Goal: Register for event/course

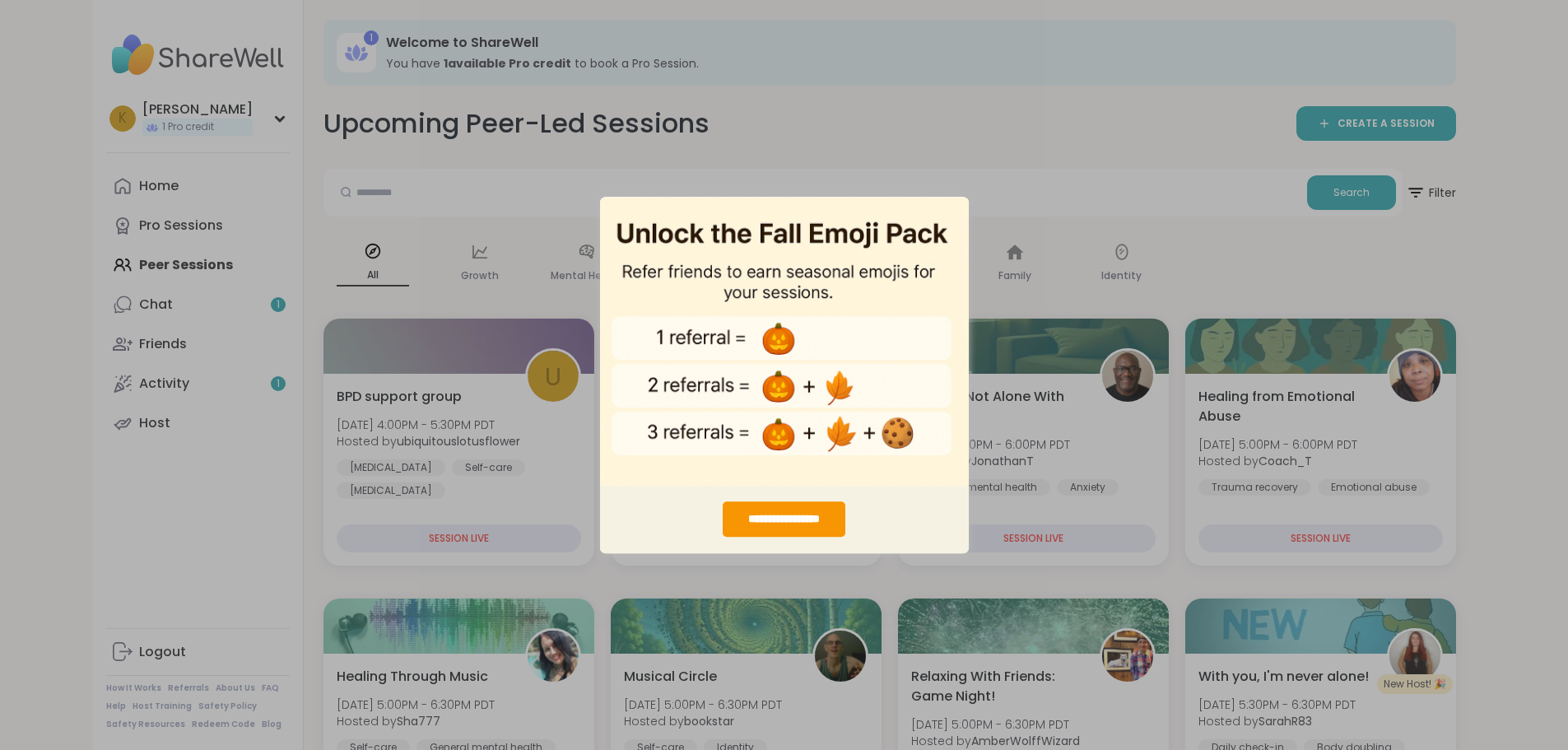
click at [979, 152] on div "**********" at bounding box center [784, 375] width 1568 height 750
click at [987, 215] on div "**********" at bounding box center [784, 375] width 1568 height 750
click at [447, 129] on div "**********" at bounding box center [784, 375] width 1568 height 750
click at [956, 130] on div "**********" at bounding box center [784, 375] width 1568 height 750
click at [664, 430] on img "entering modal" at bounding box center [784, 341] width 368 height 290
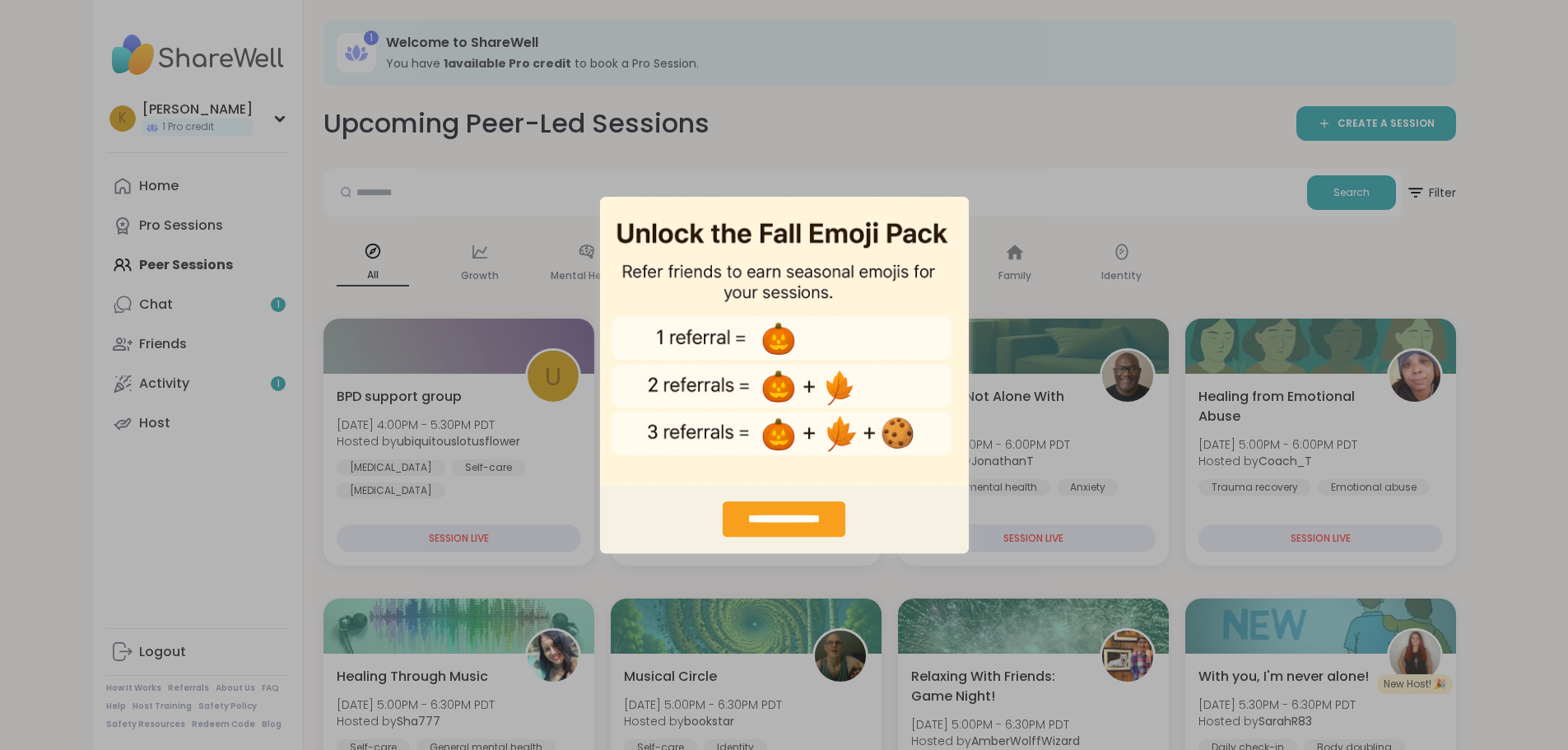
click at [828, 517] on div "**********" at bounding box center [784, 519] width 123 height 35
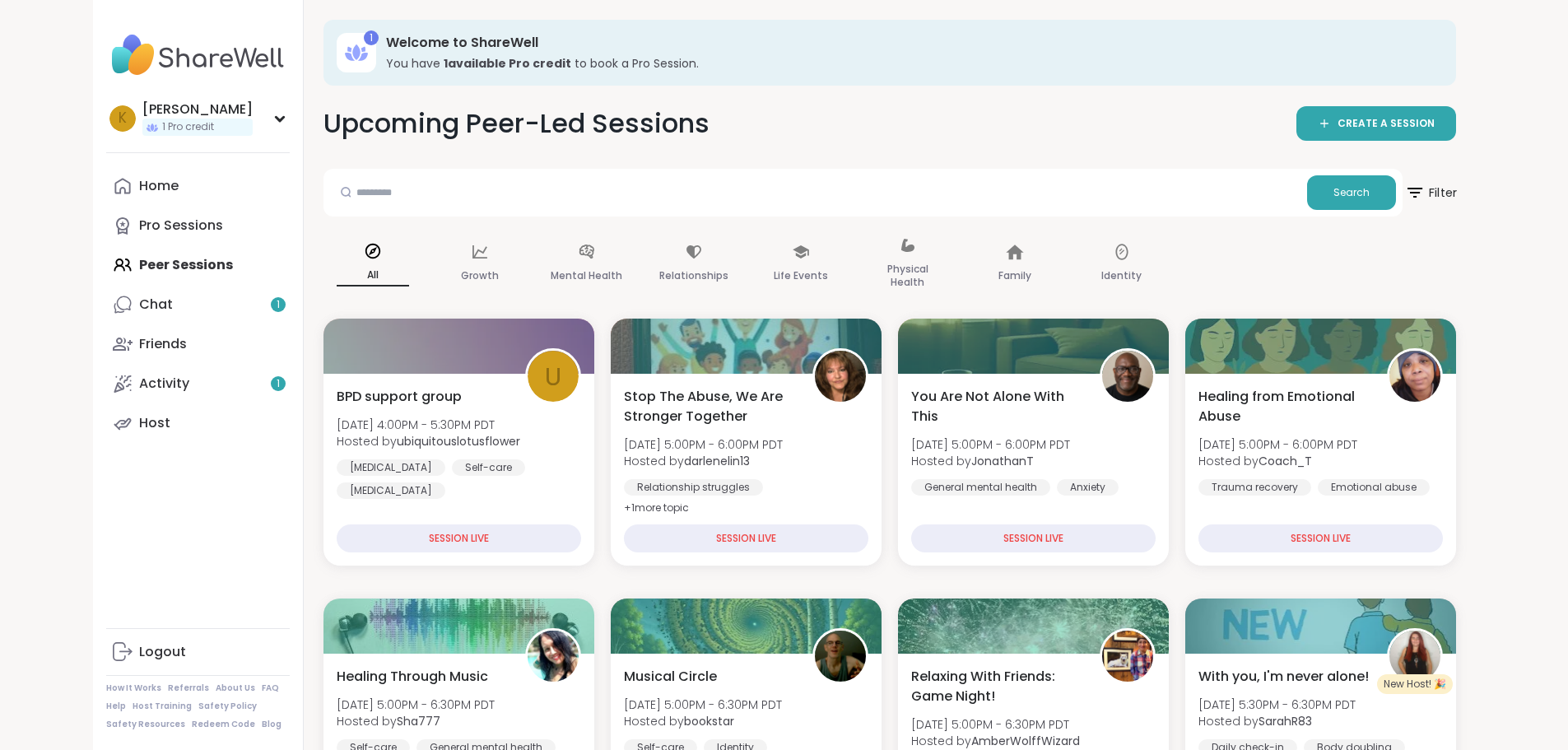
click at [1425, 189] on icon at bounding box center [1414, 192] width 21 height 21
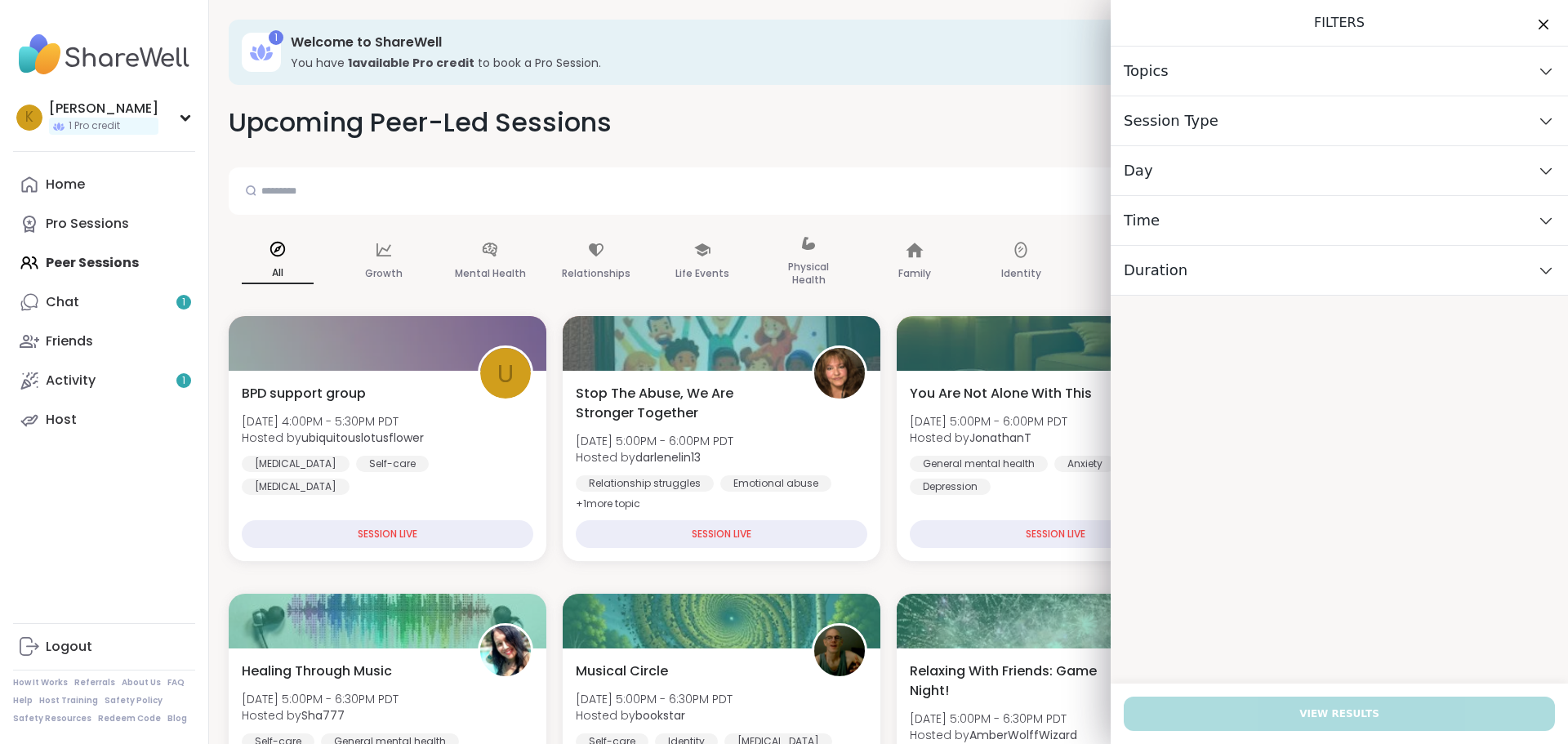
click at [1537, 172] on icon at bounding box center [1546, 170] width 18 height 11
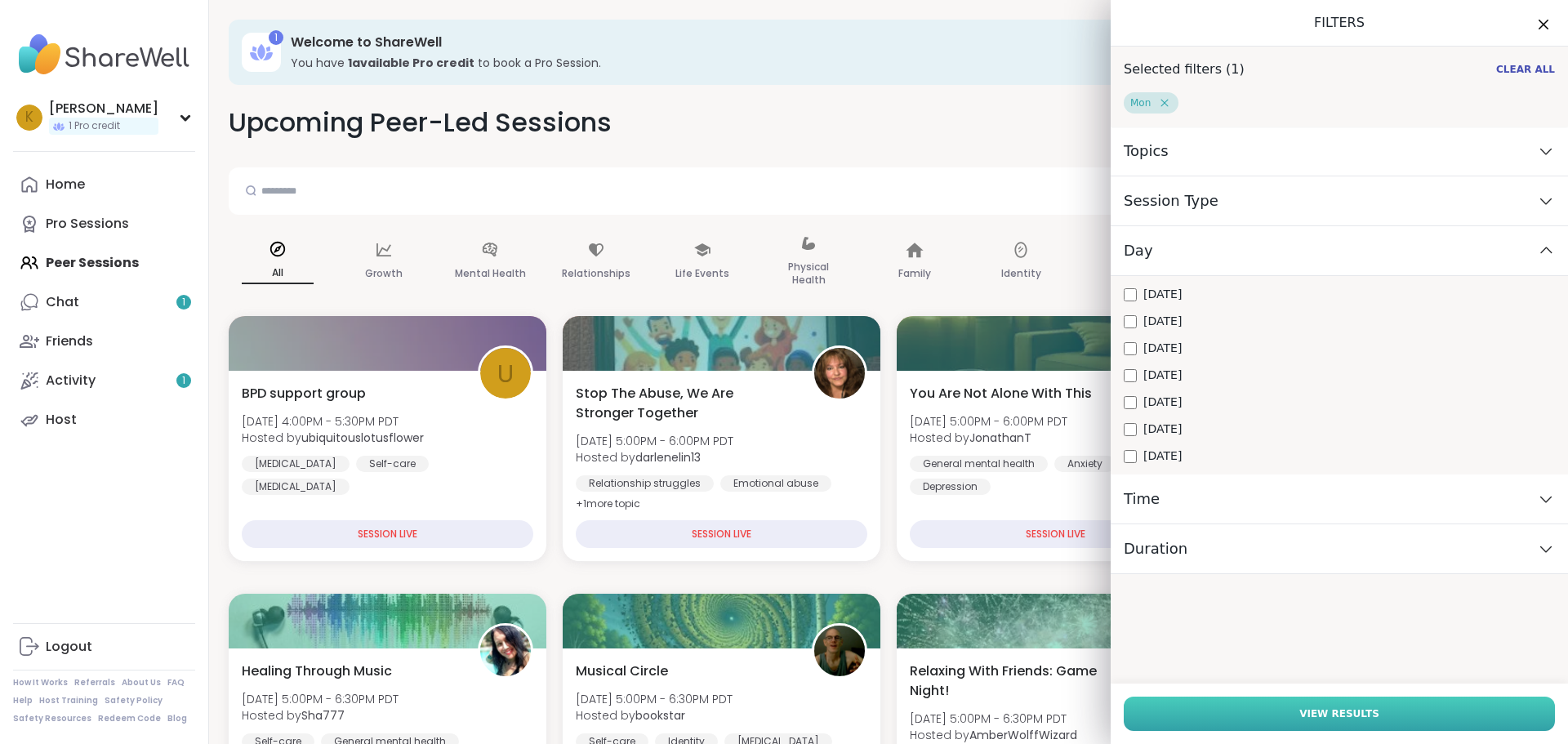
click at [1352, 714] on span "View Results" at bounding box center [1339, 713] width 80 height 15
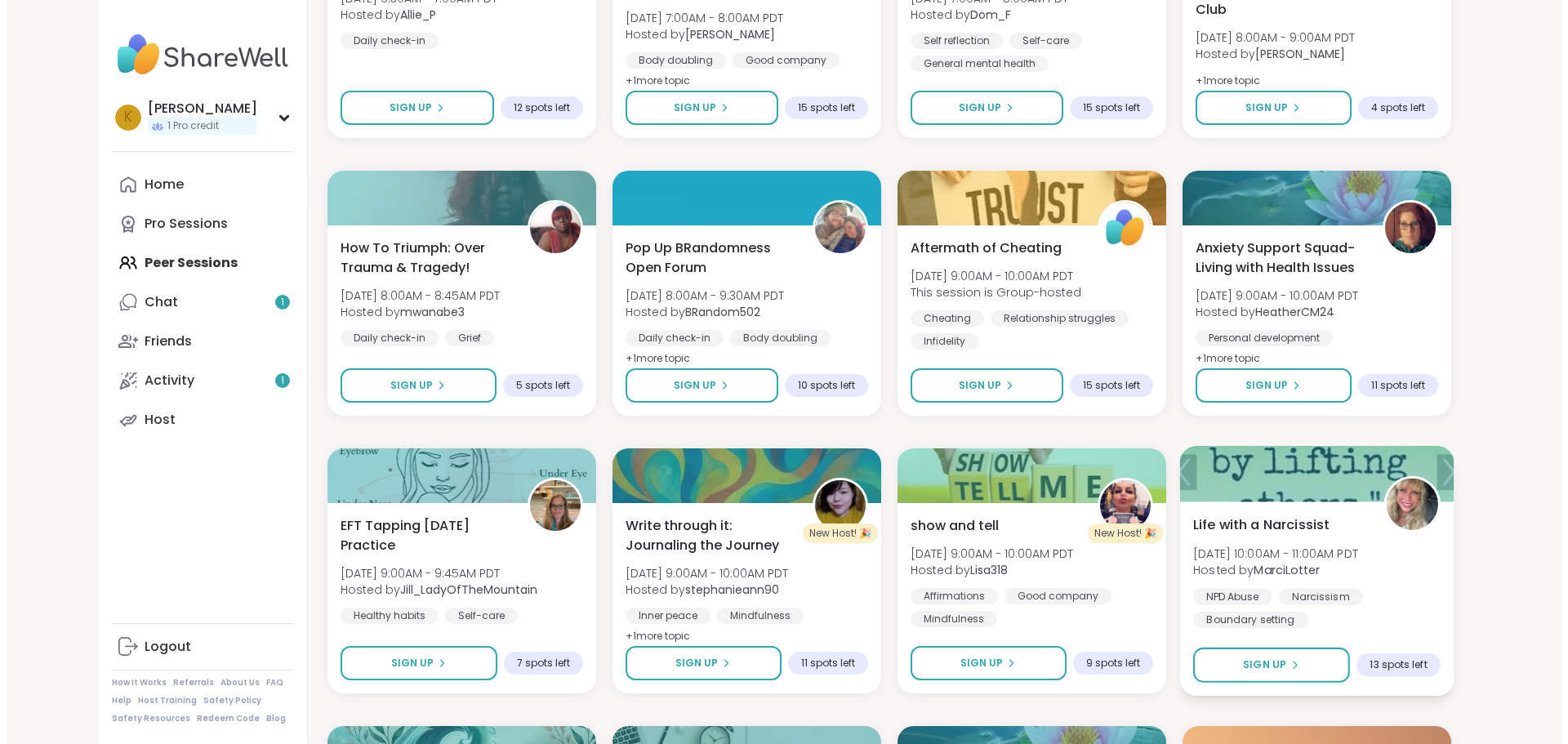
scroll to position [980, 0]
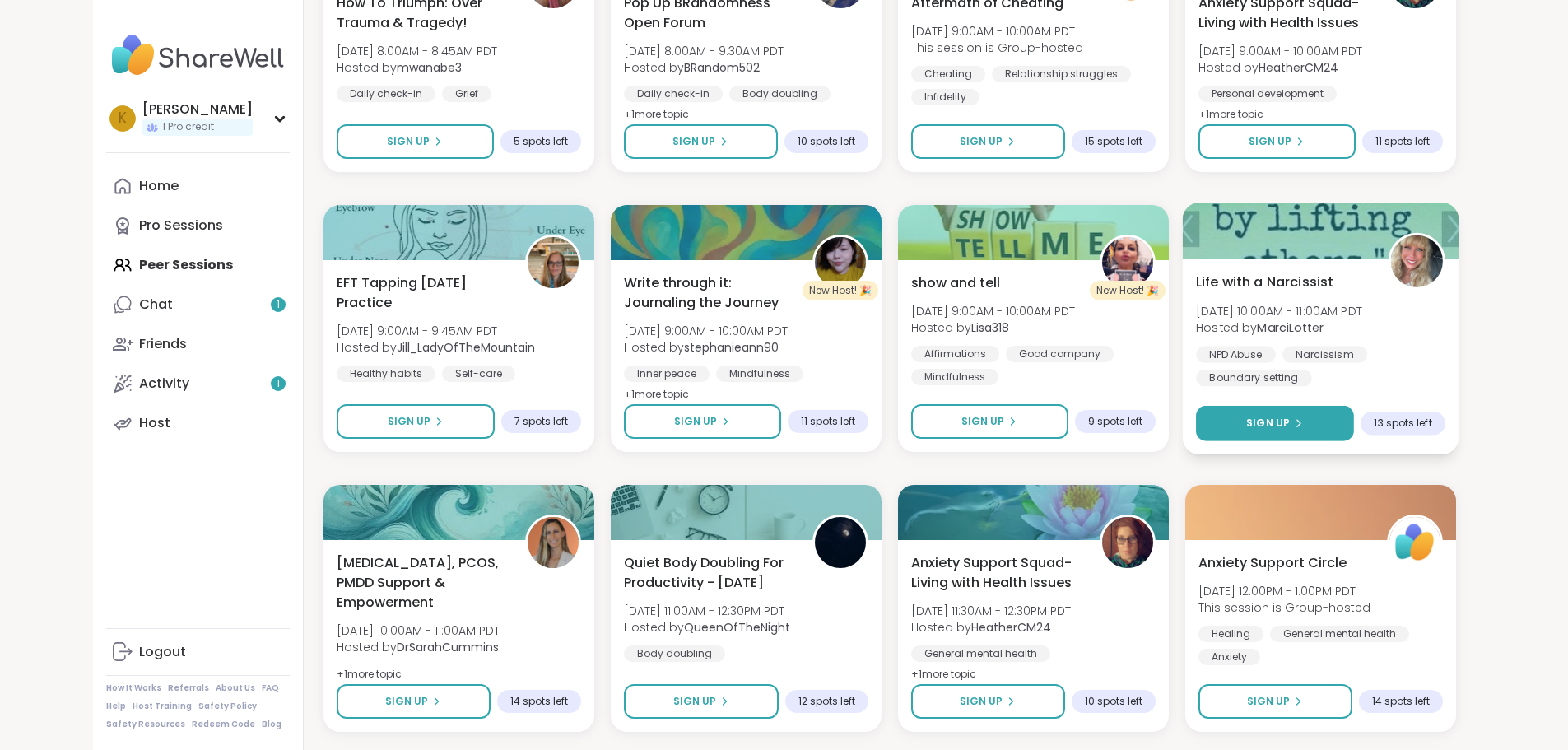
click at [1290, 421] on span "Sign Up" at bounding box center [1268, 423] width 44 height 15
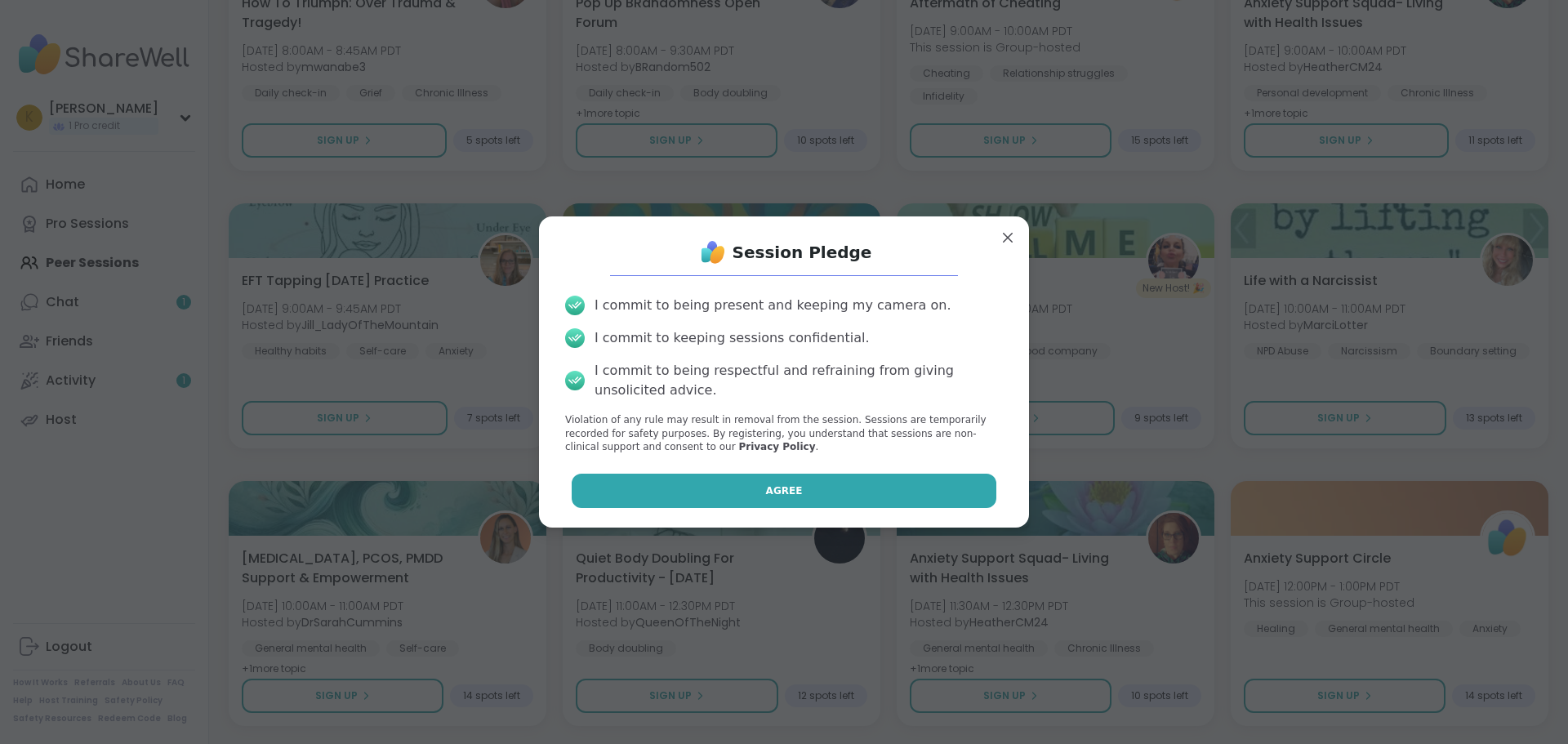
click at [782, 490] on span "Agree" at bounding box center [784, 491] width 37 height 15
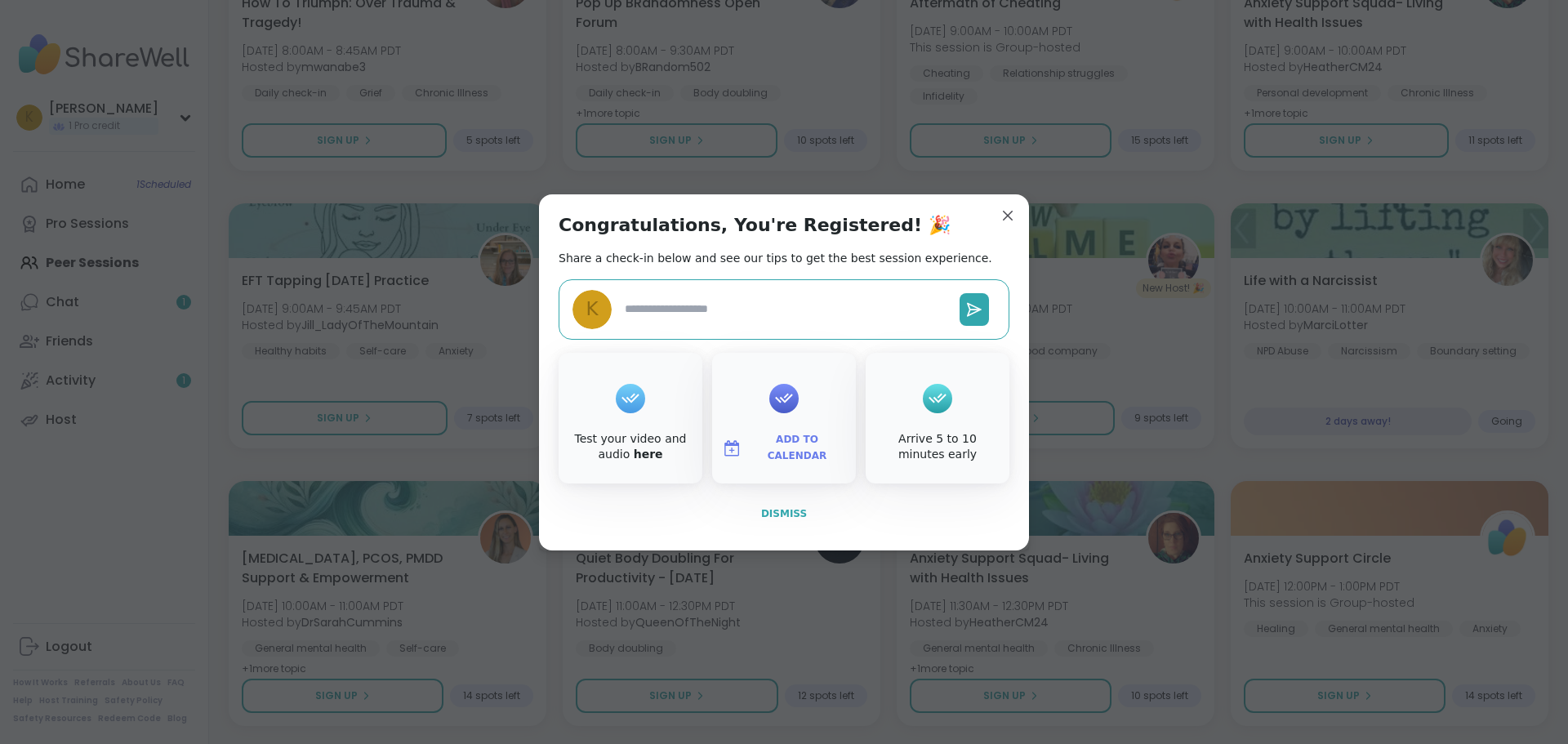
click at [774, 517] on span "Dismiss" at bounding box center [784, 513] width 45 height 11
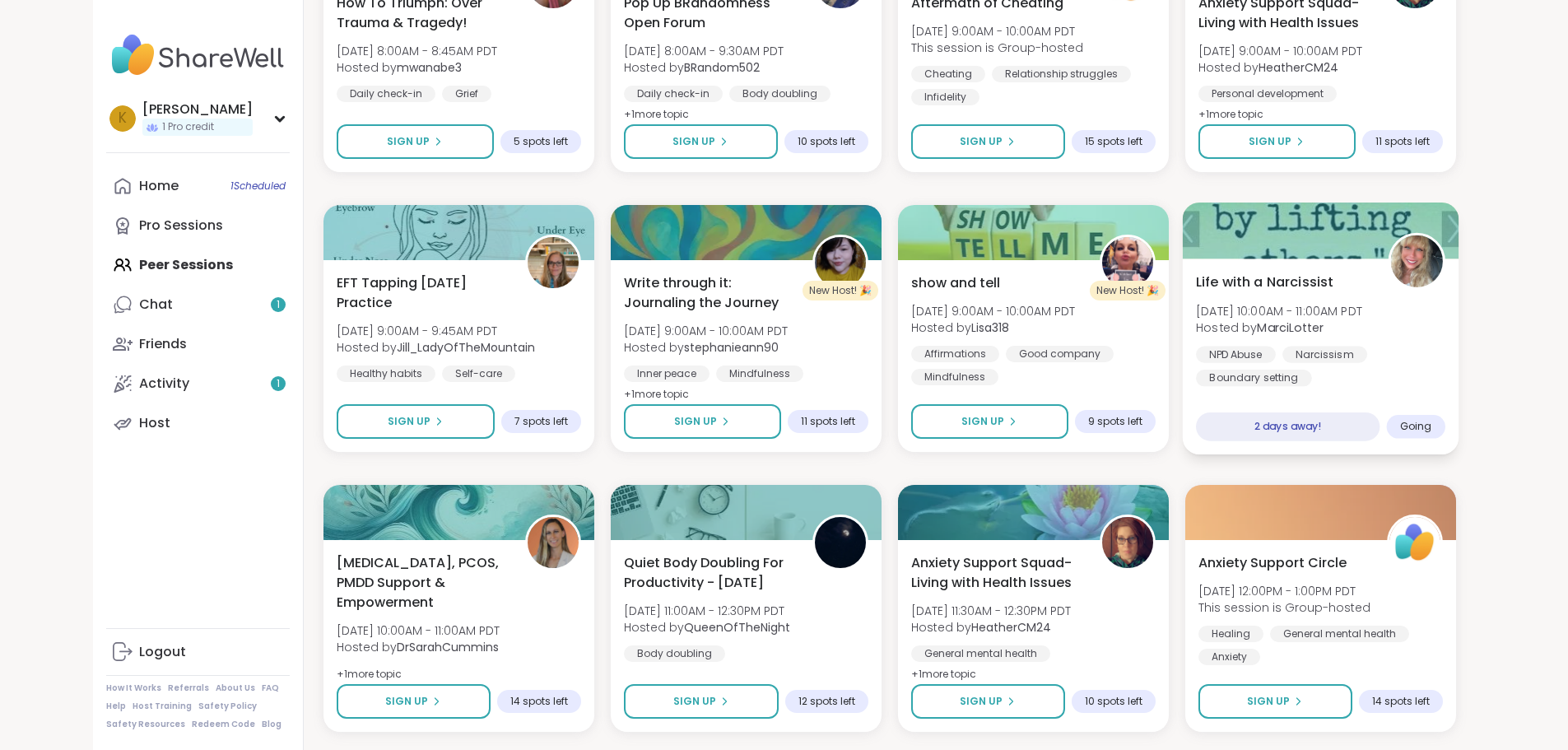
click at [1313, 283] on span "Life with a Narcissist" at bounding box center [1264, 281] width 137 height 20
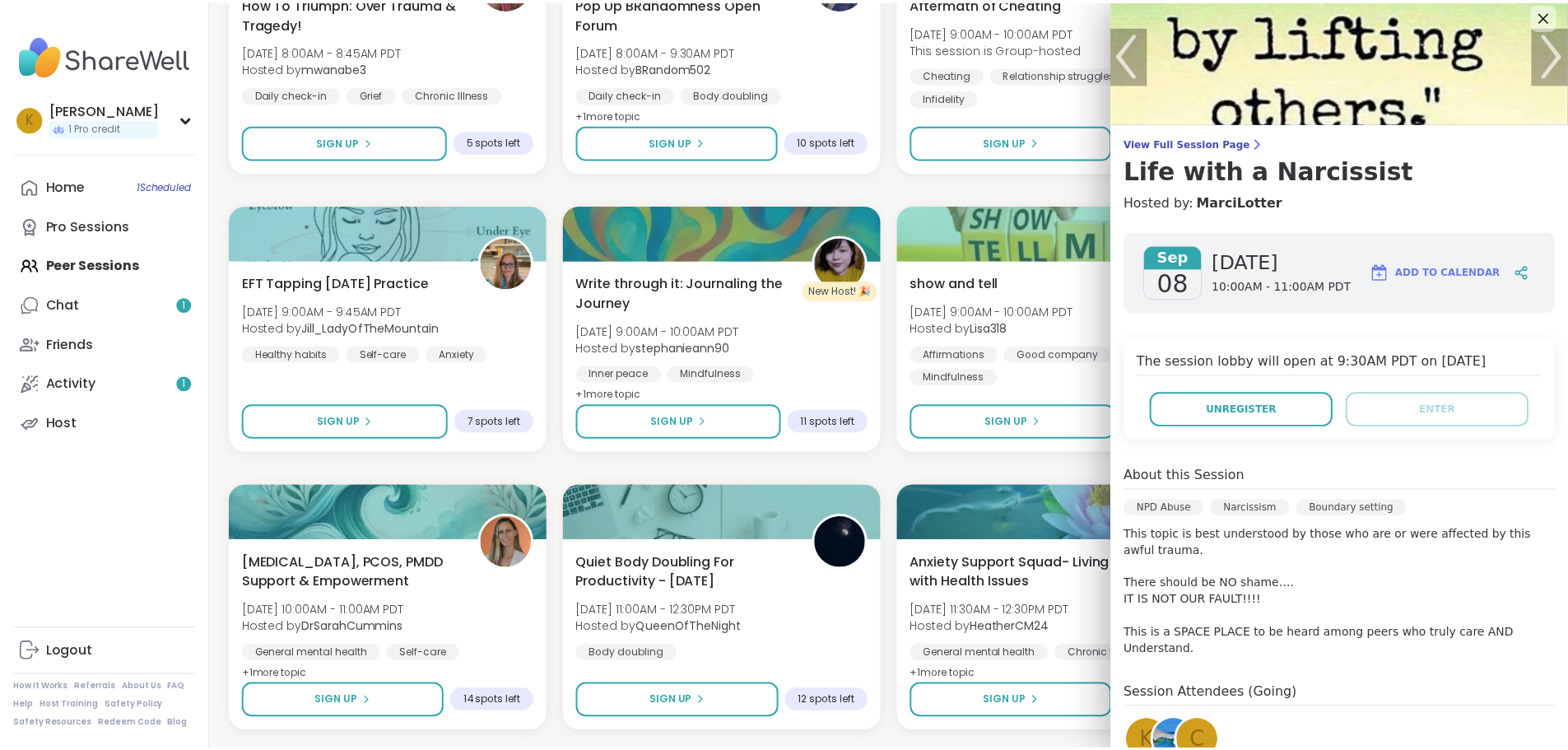
scroll to position [0, 0]
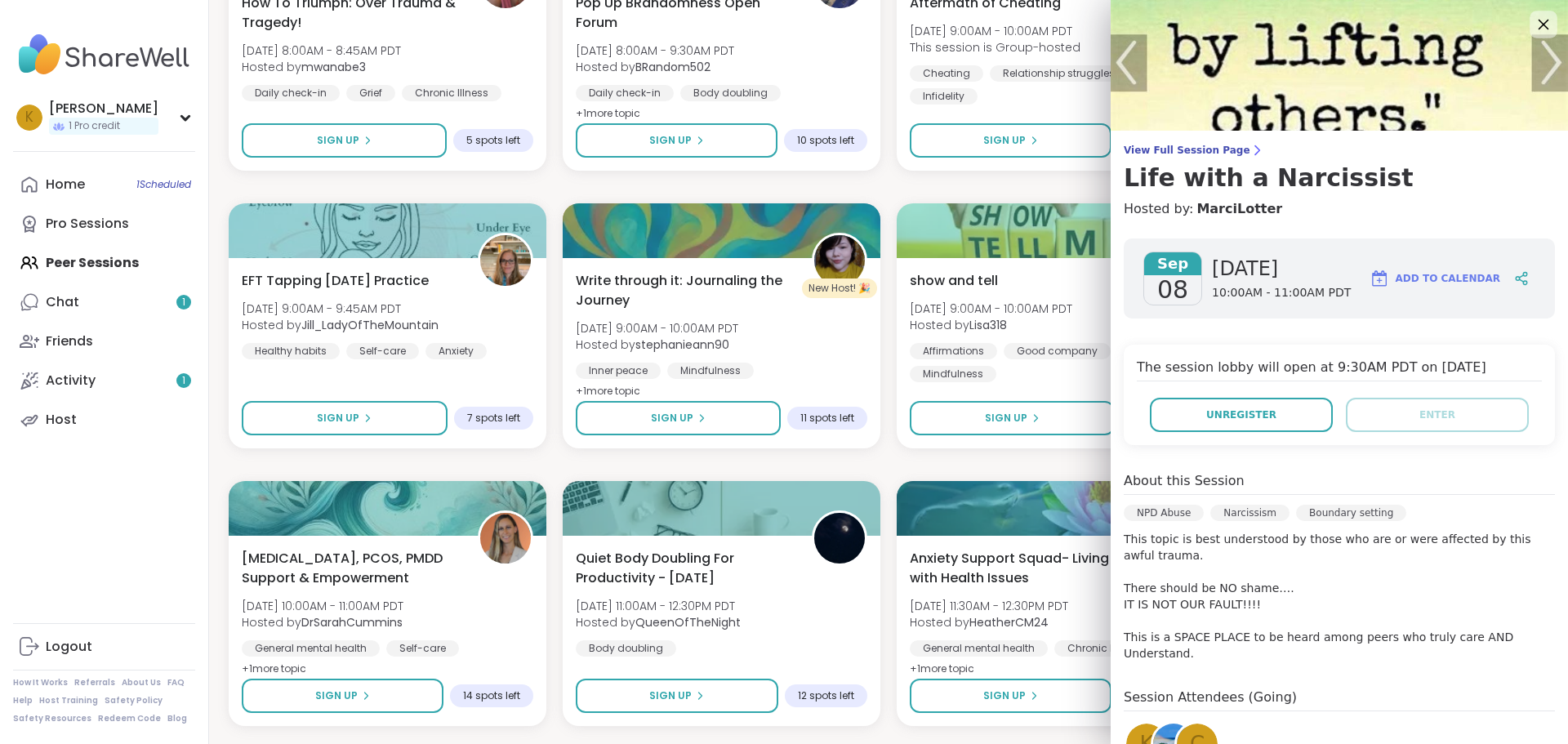
click at [1539, 21] on icon at bounding box center [1544, 25] width 10 height 10
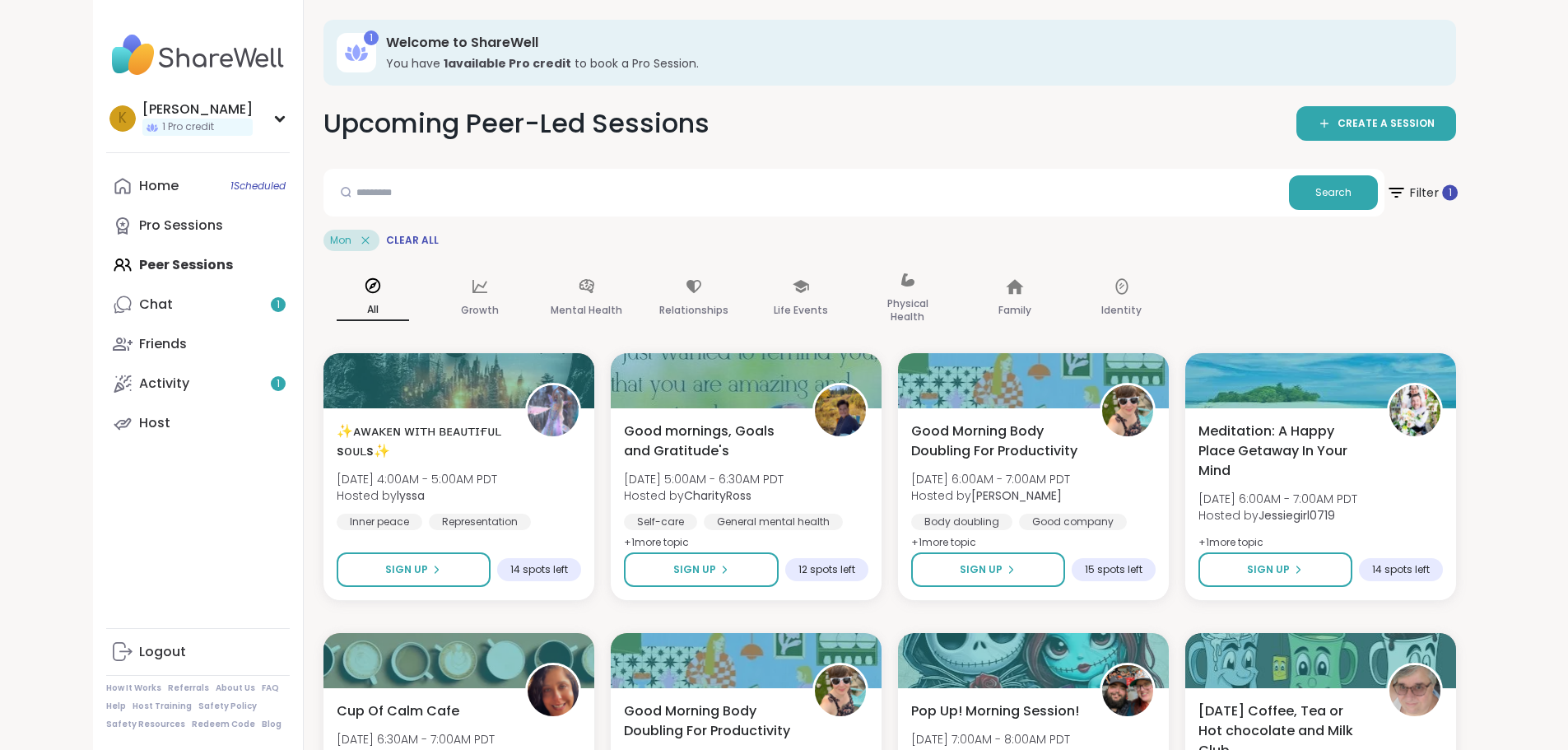
click at [1457, 196] on span "Filter 1" at bounding box center [1420, 192] width 72 height 41
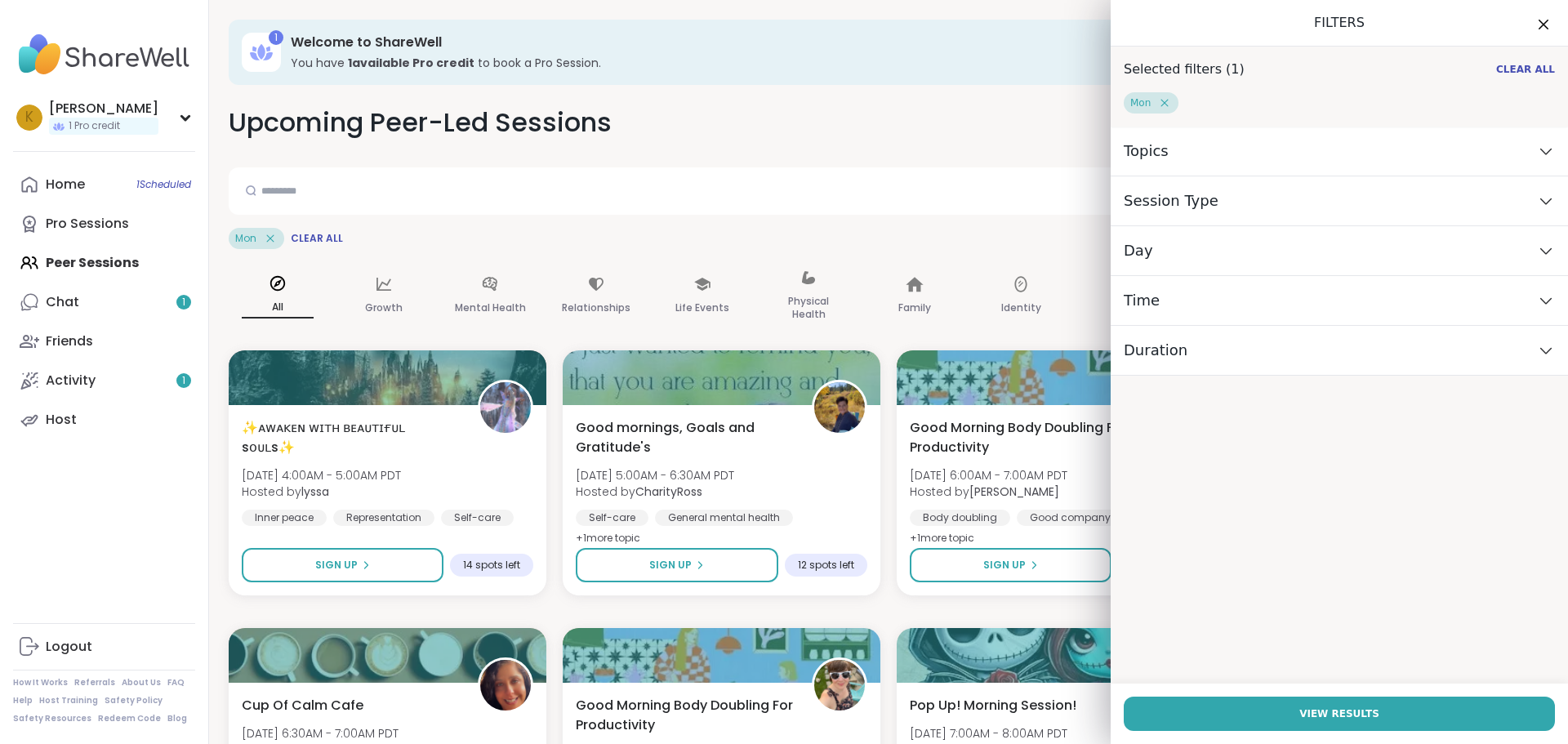
click at [1537, 251] on icon at bounding box center [1546, 250] width 18 height 11
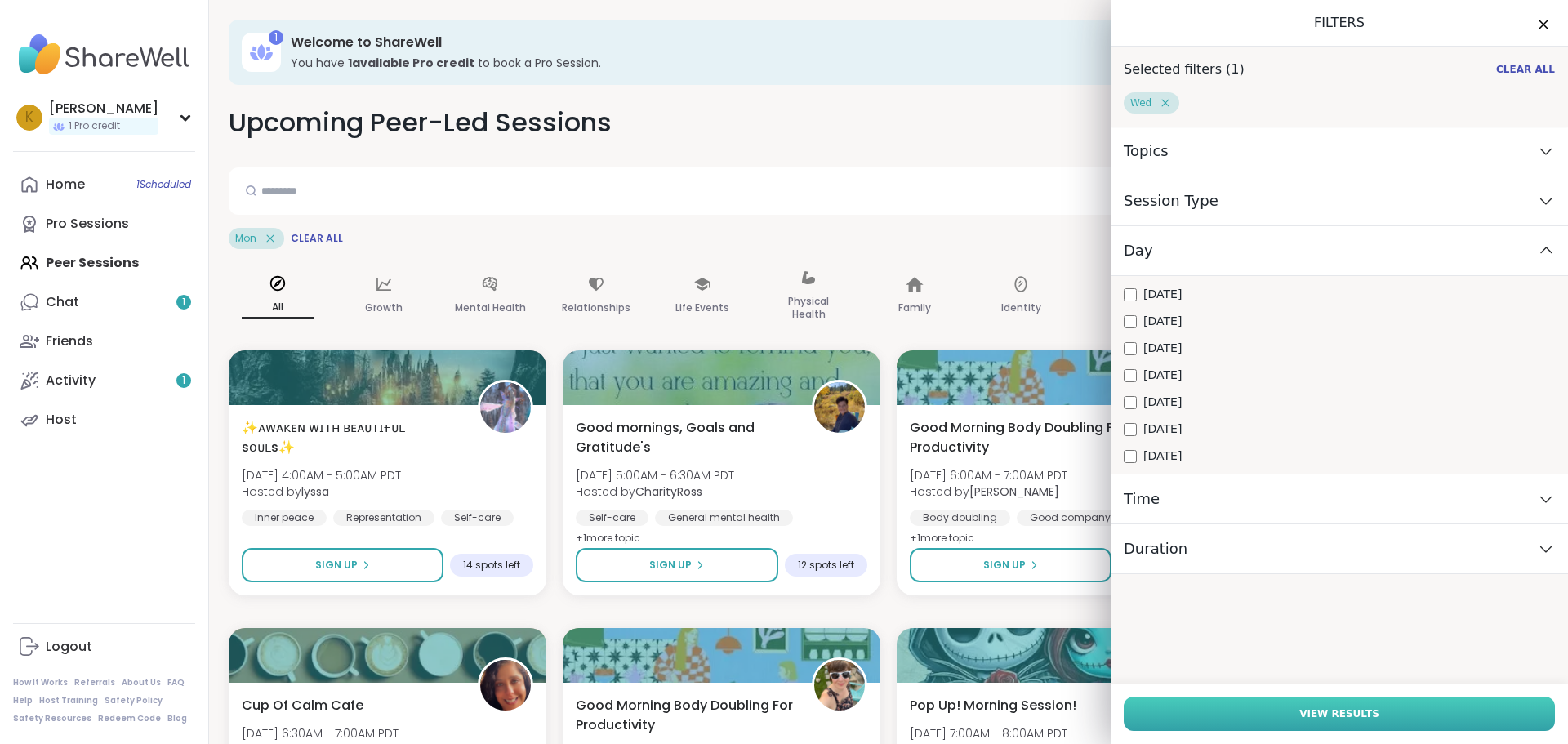
click at [1353, 706] on span "View Results" at bounding box center [1339, 713] width 80 height 15
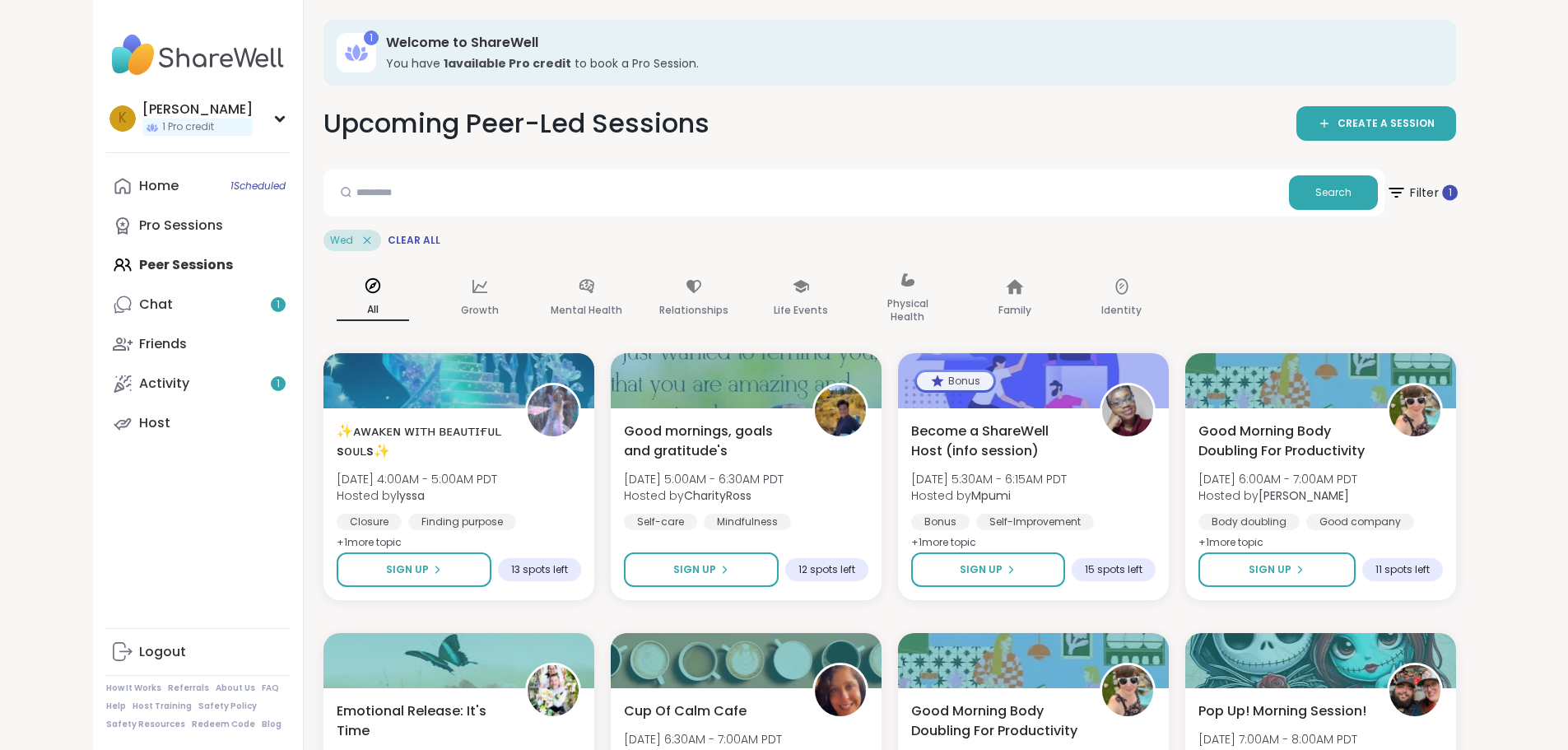
click at [1457, 187] on span "Filter 1" at bounding box center [1420, 192] width 72 height 41
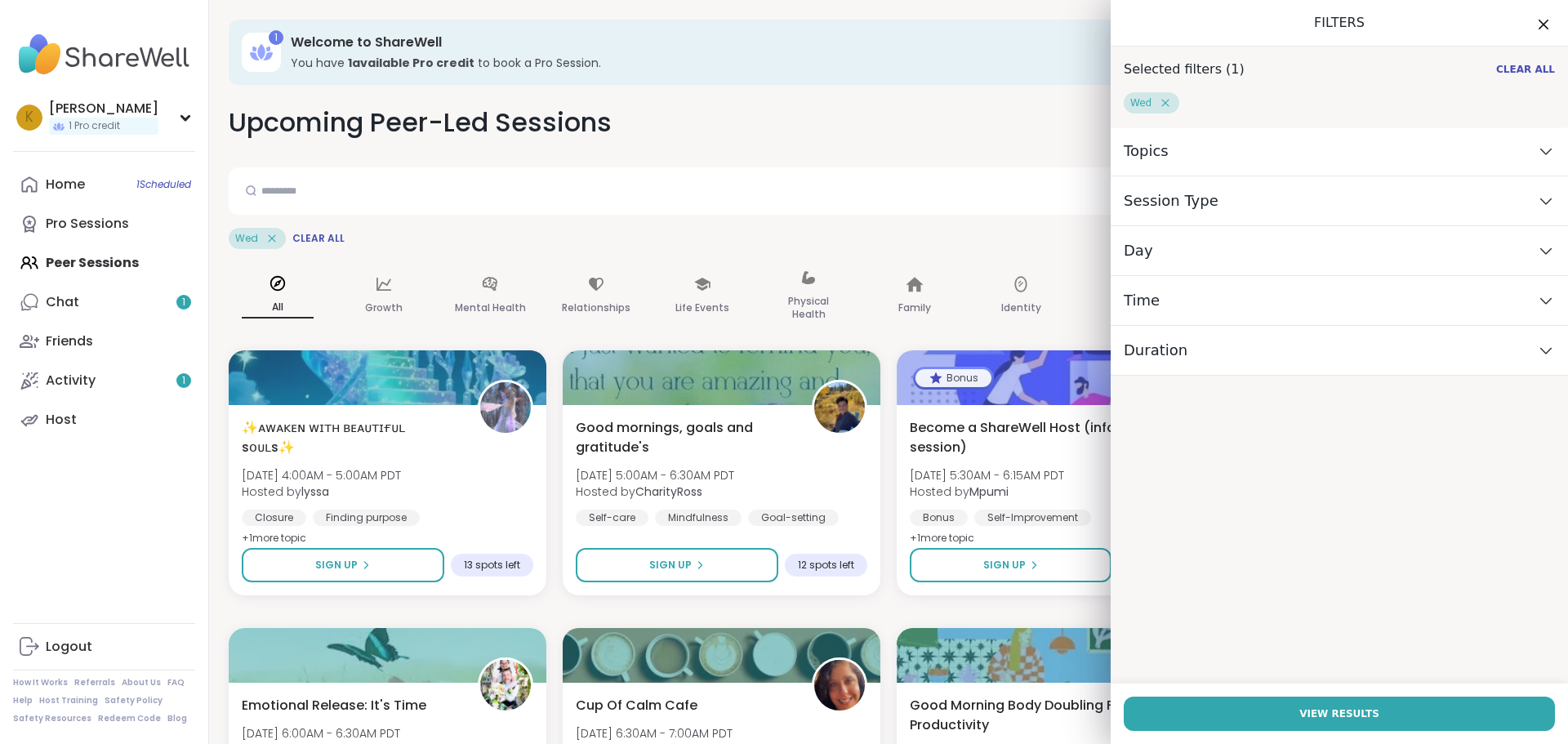
click at [1528, 257] on div "Day" at bounding box center [1339, 251] width 457 height 50
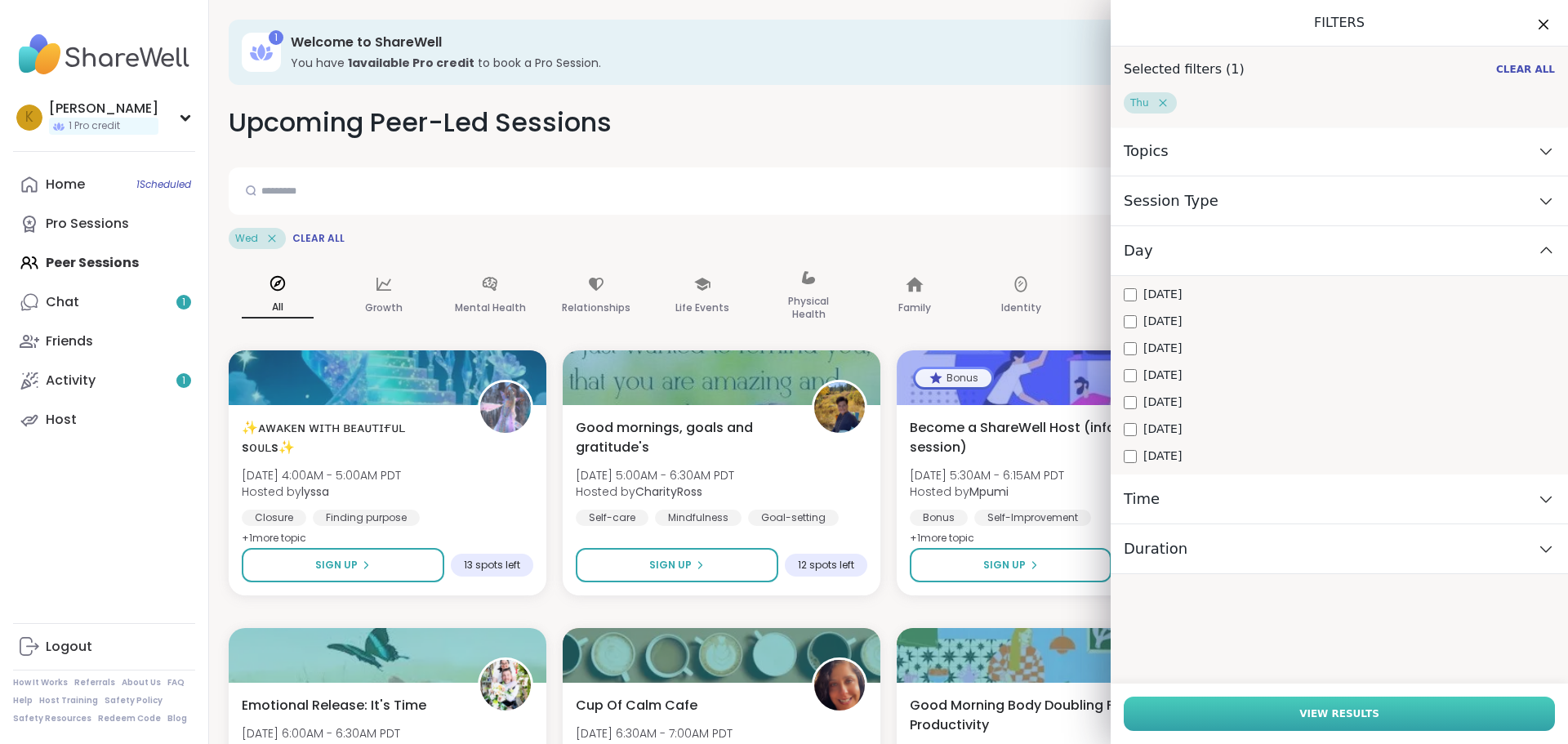
click at [1329, 715] on span "View Results" at bounding box center [1339, 713] width 80 height 15
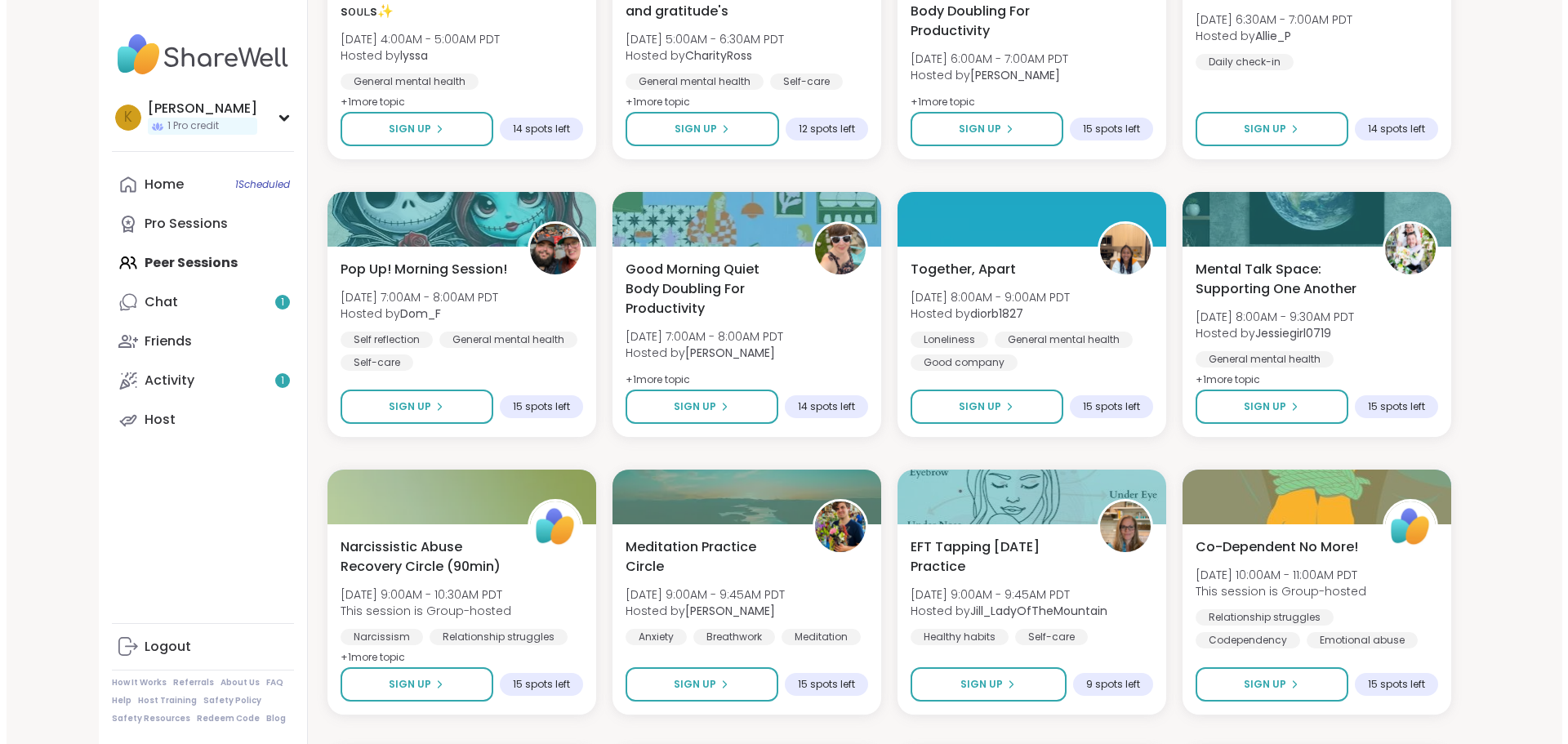
scroll to position [490, 0]
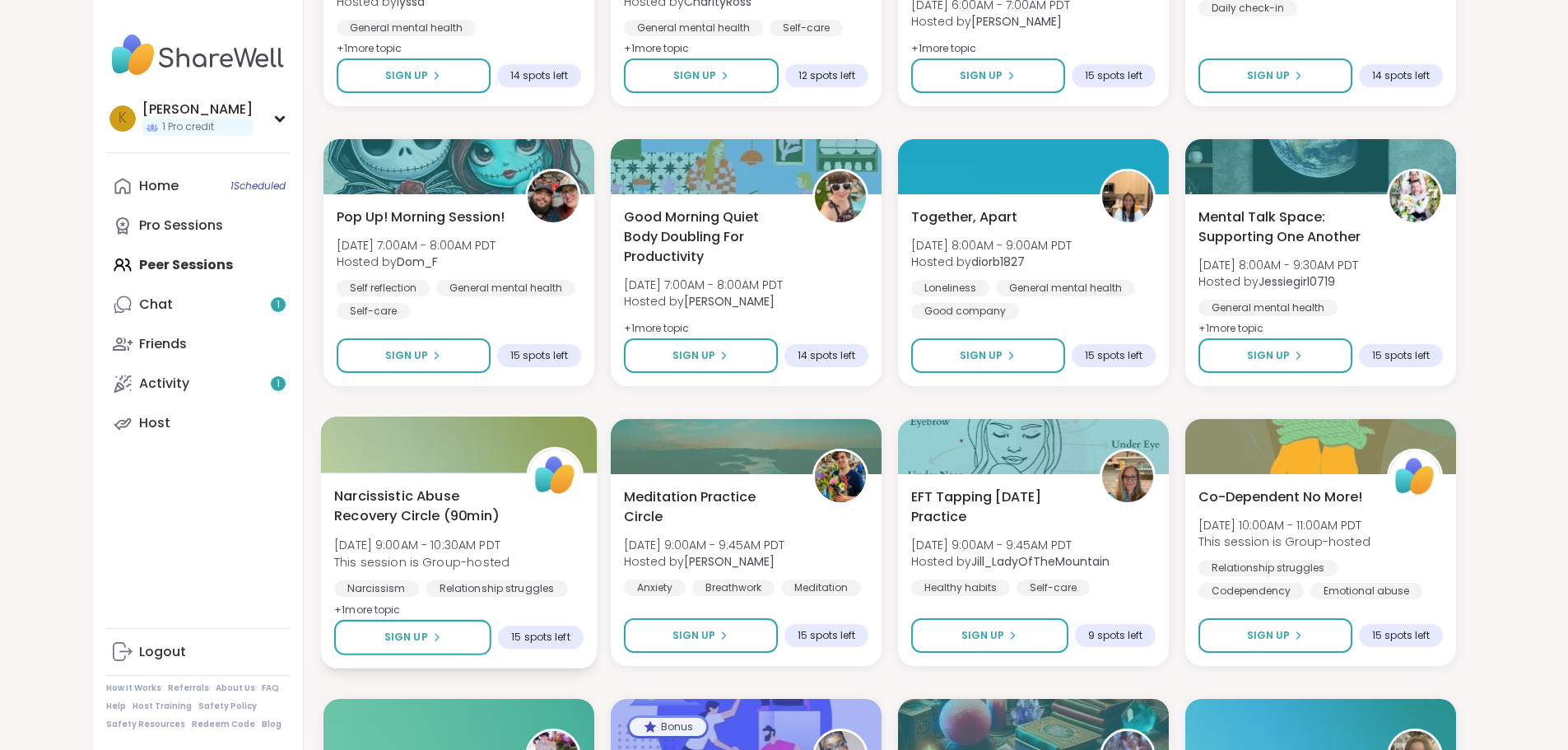
click at [351, 493] on span "Narcissistic Abuse Recovery Circle (90min)" at bounding box center [420, 506] width 173 height 41
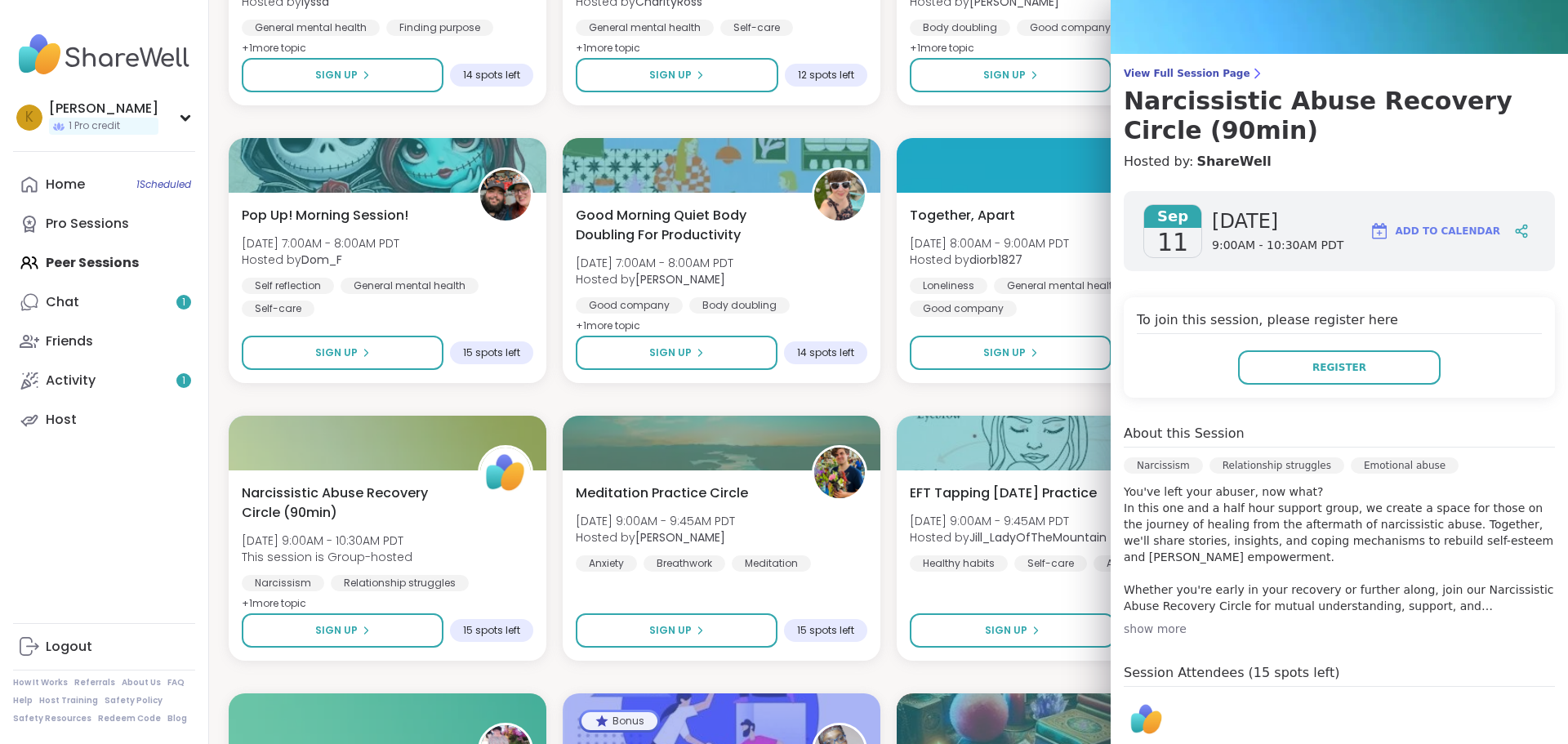
scroll to position [164, 0]
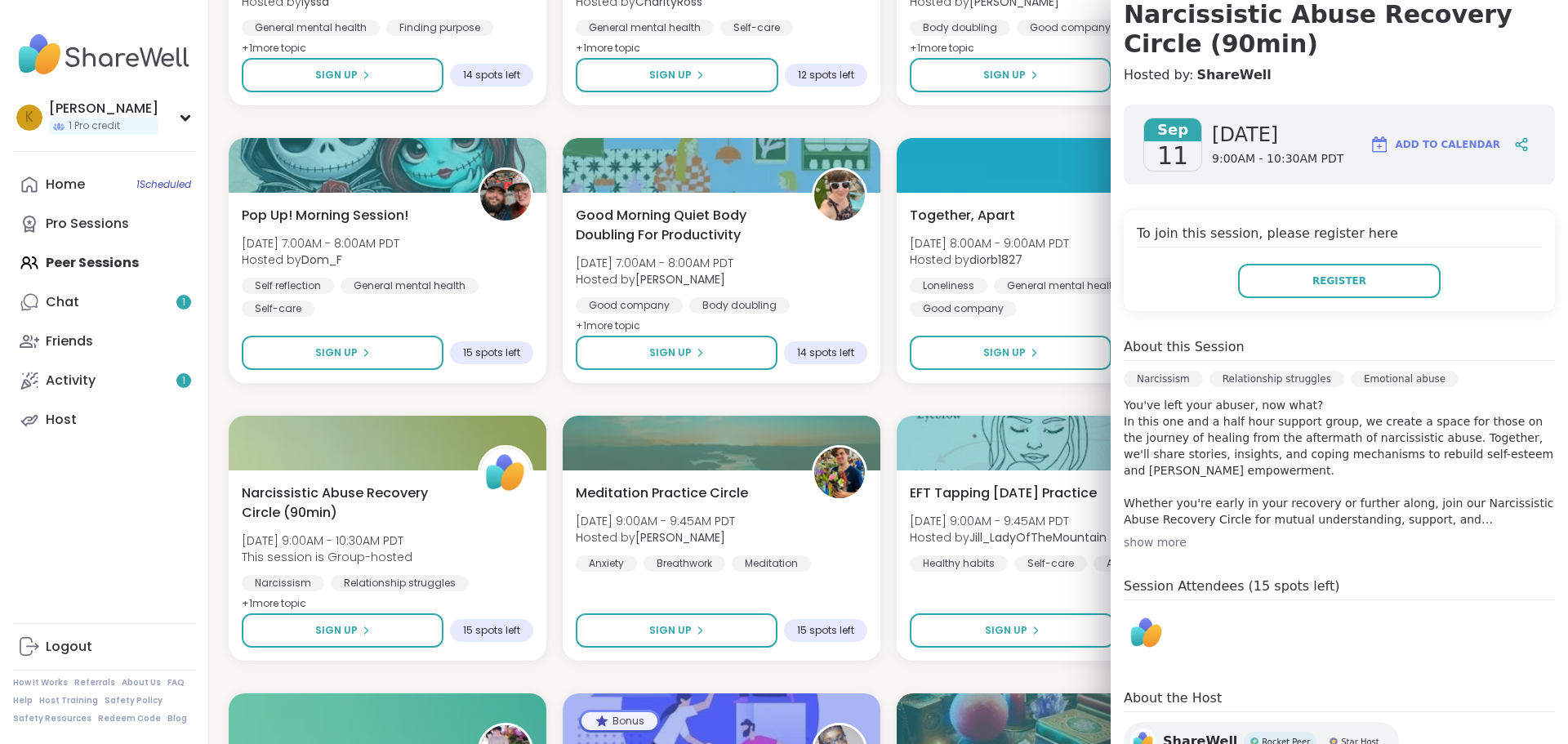
click at [1129, 545] on div "show more" at bounding box center [1339, 542] width 432 height 16
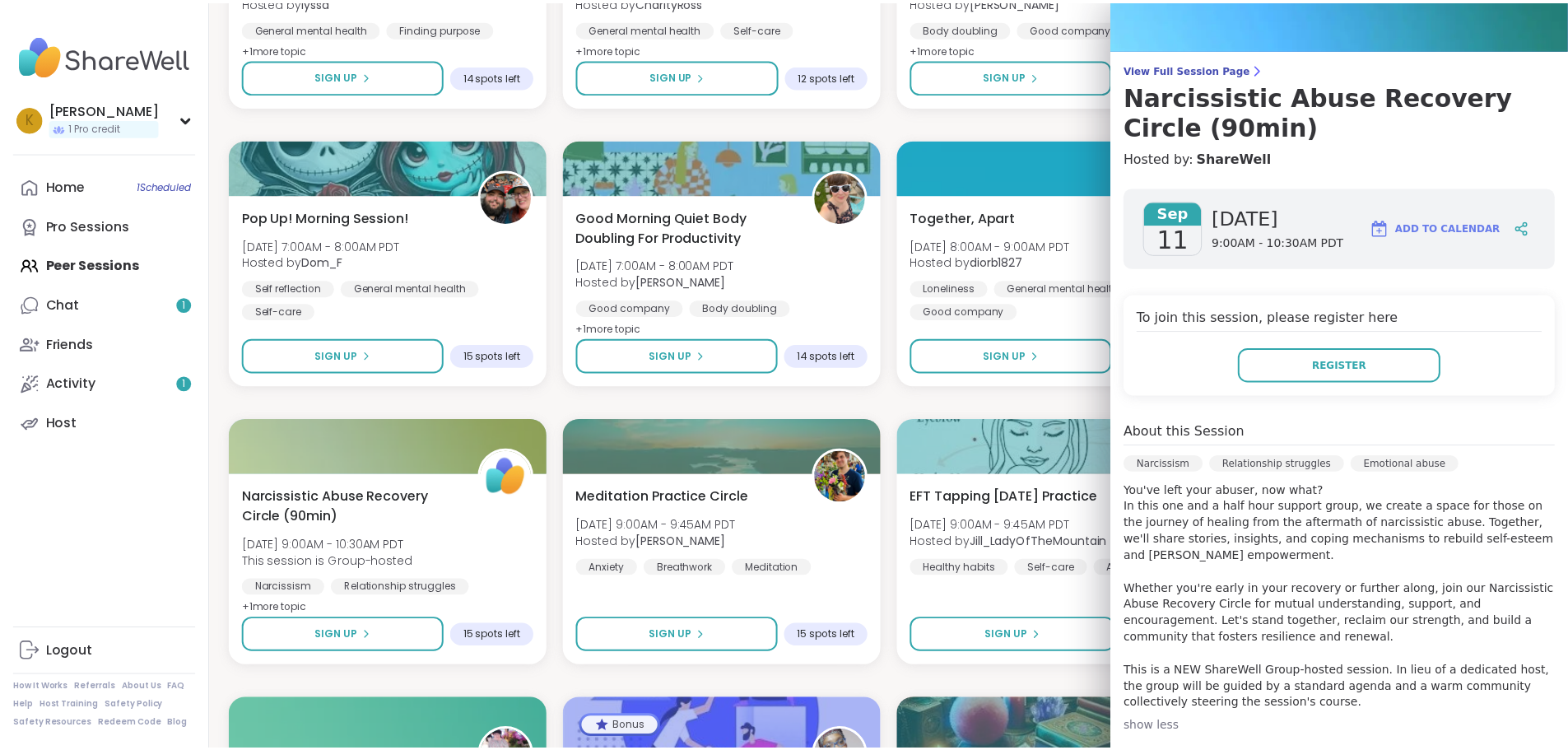
scroll to position [0, 0]
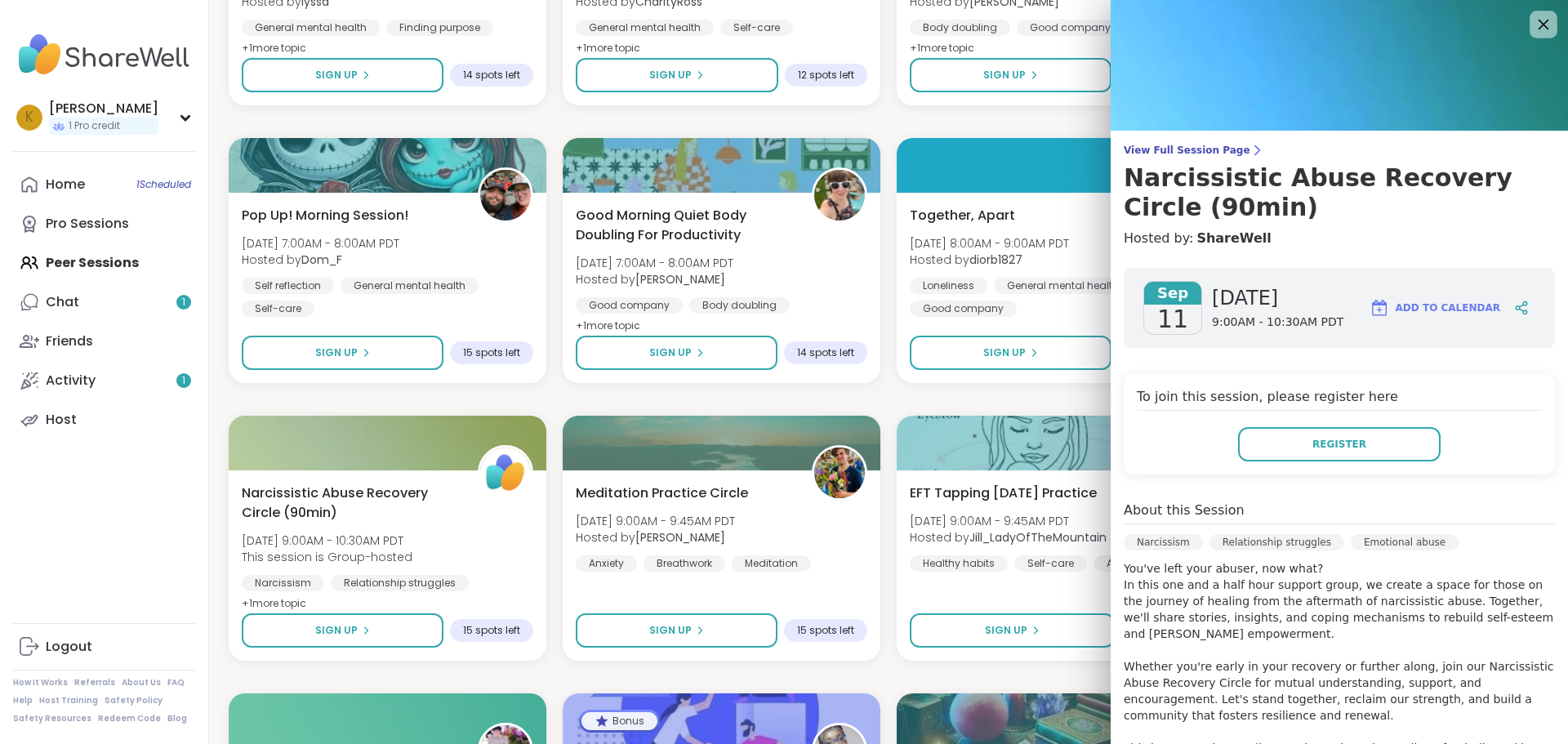
click at [1533, 21] on icon at bounding box center [1543, 24] width 21 height 21
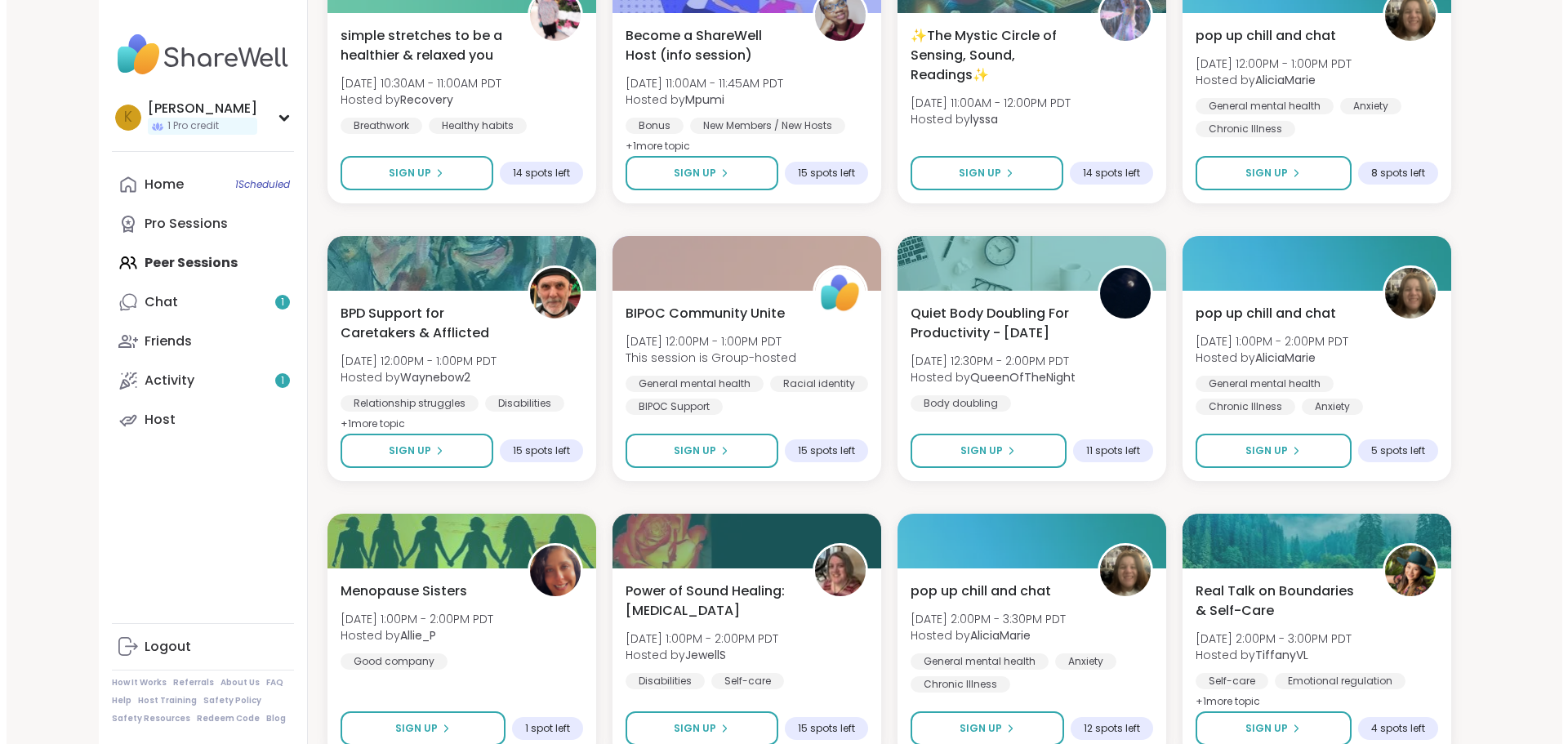
scroll to position [1470, 0]
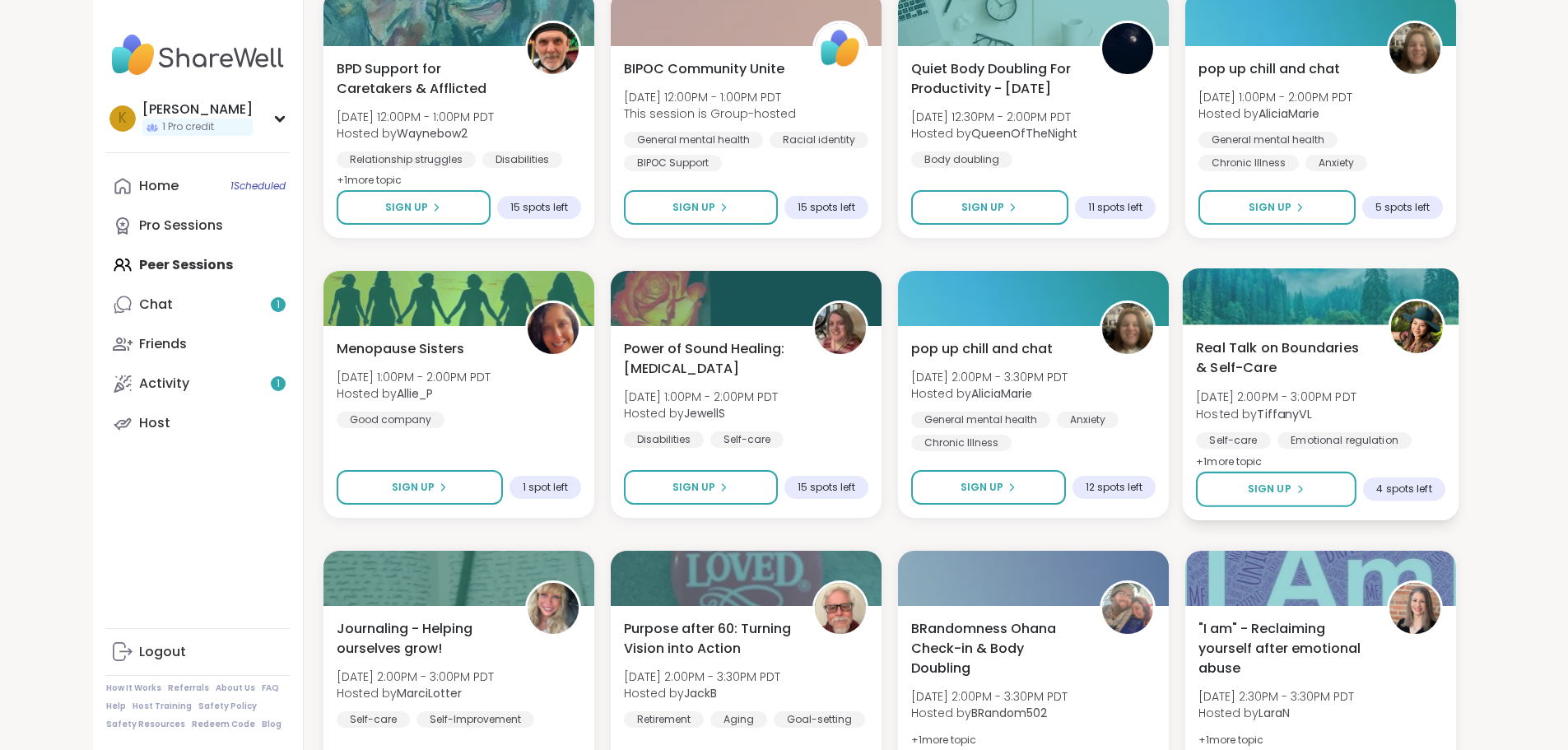
click at [1370, 348] on span "Real Talk on Boundaries & Self-Care" at bounding box center [1282, 357] width 173 height 41
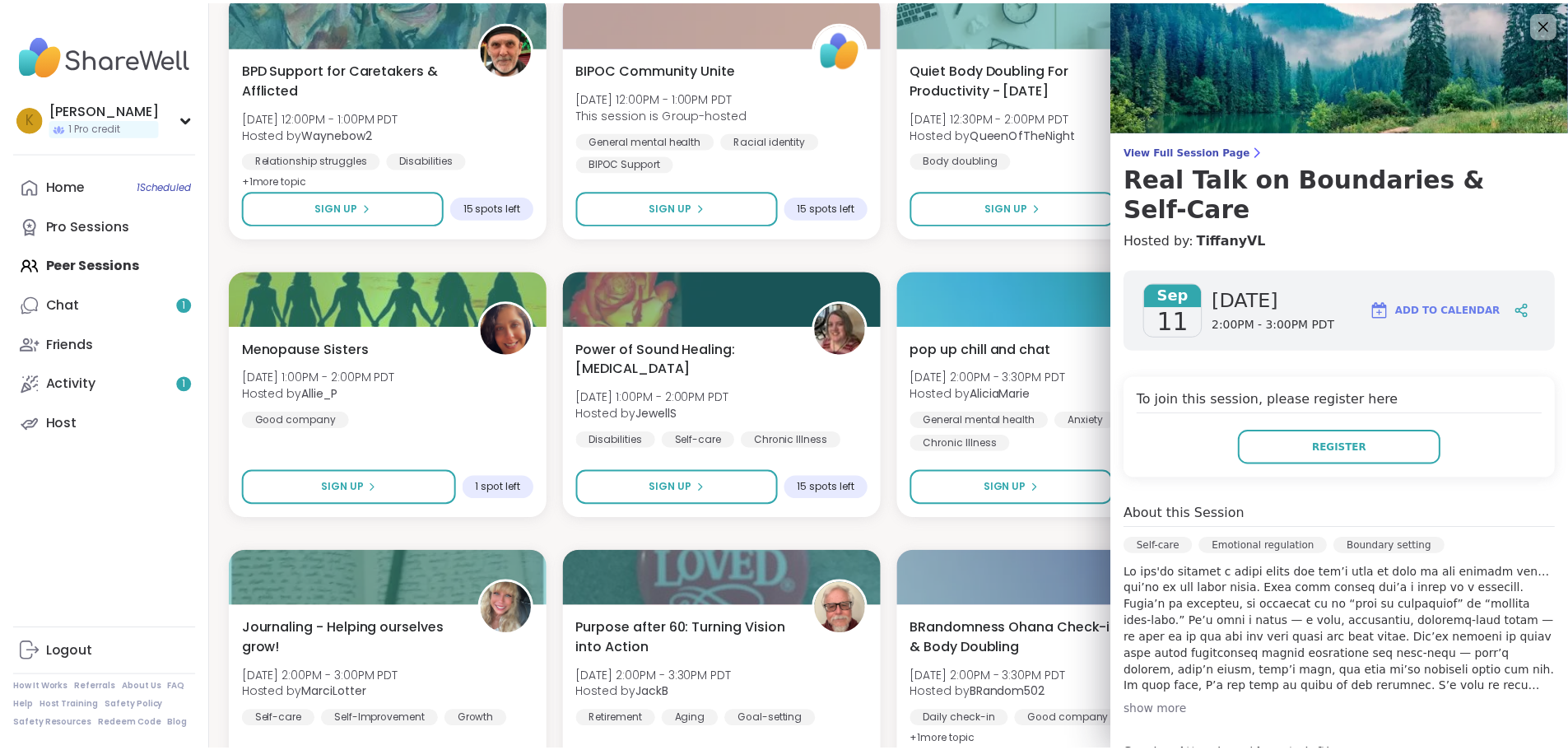
scroll to position [0, 0]
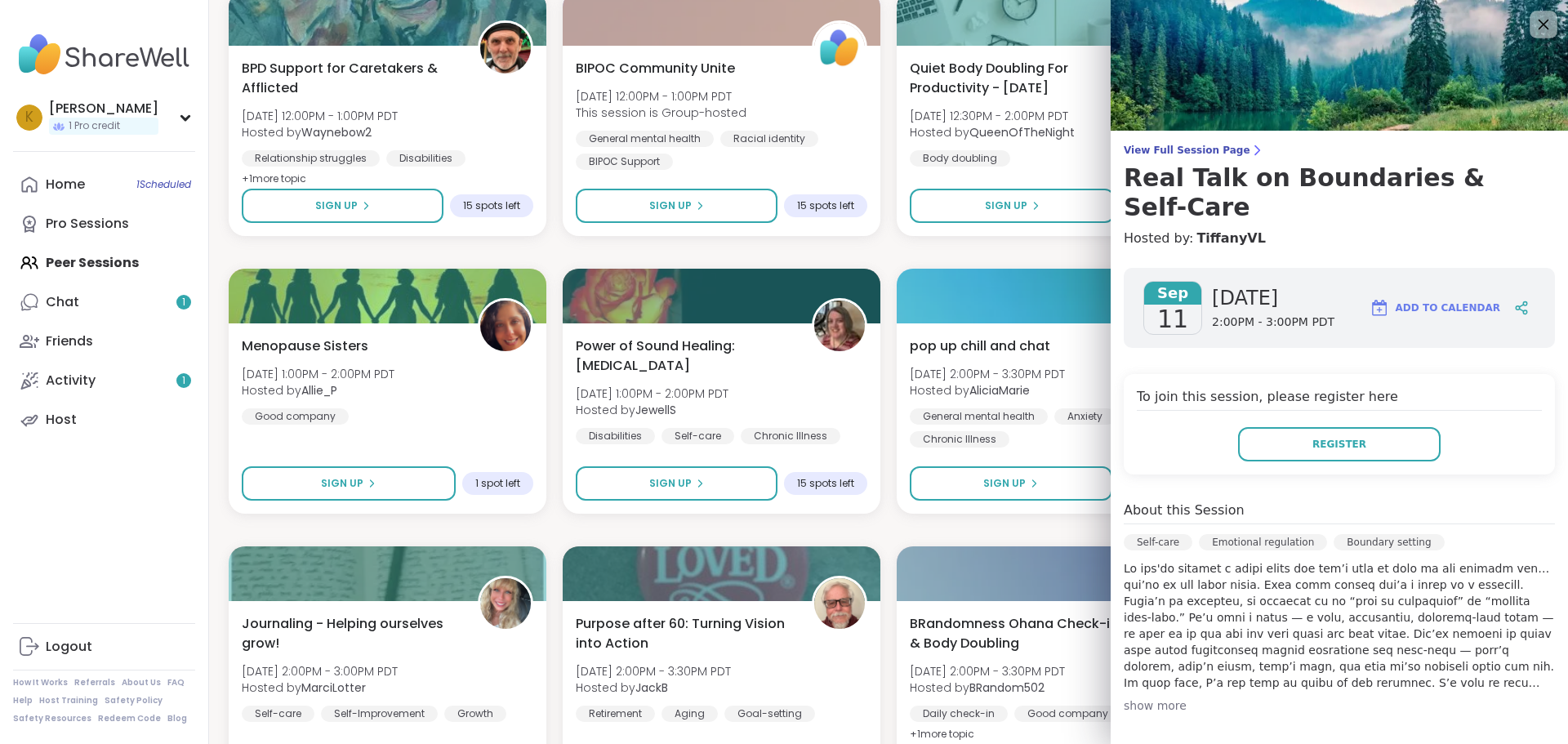
click at [1539, 25] on icon at bounding box center [1544, 25] width 10 height 10
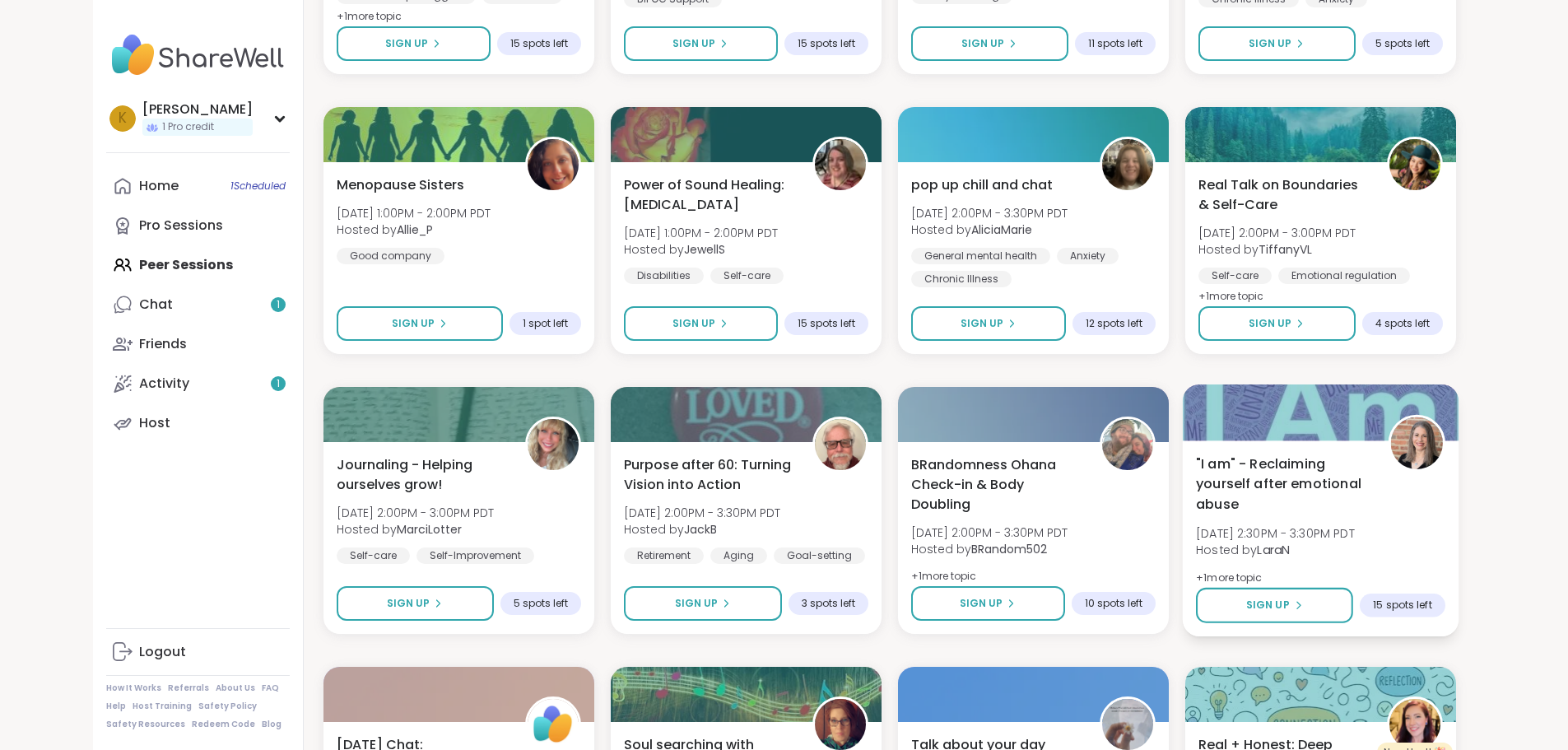
scroll to position [1647, 0]
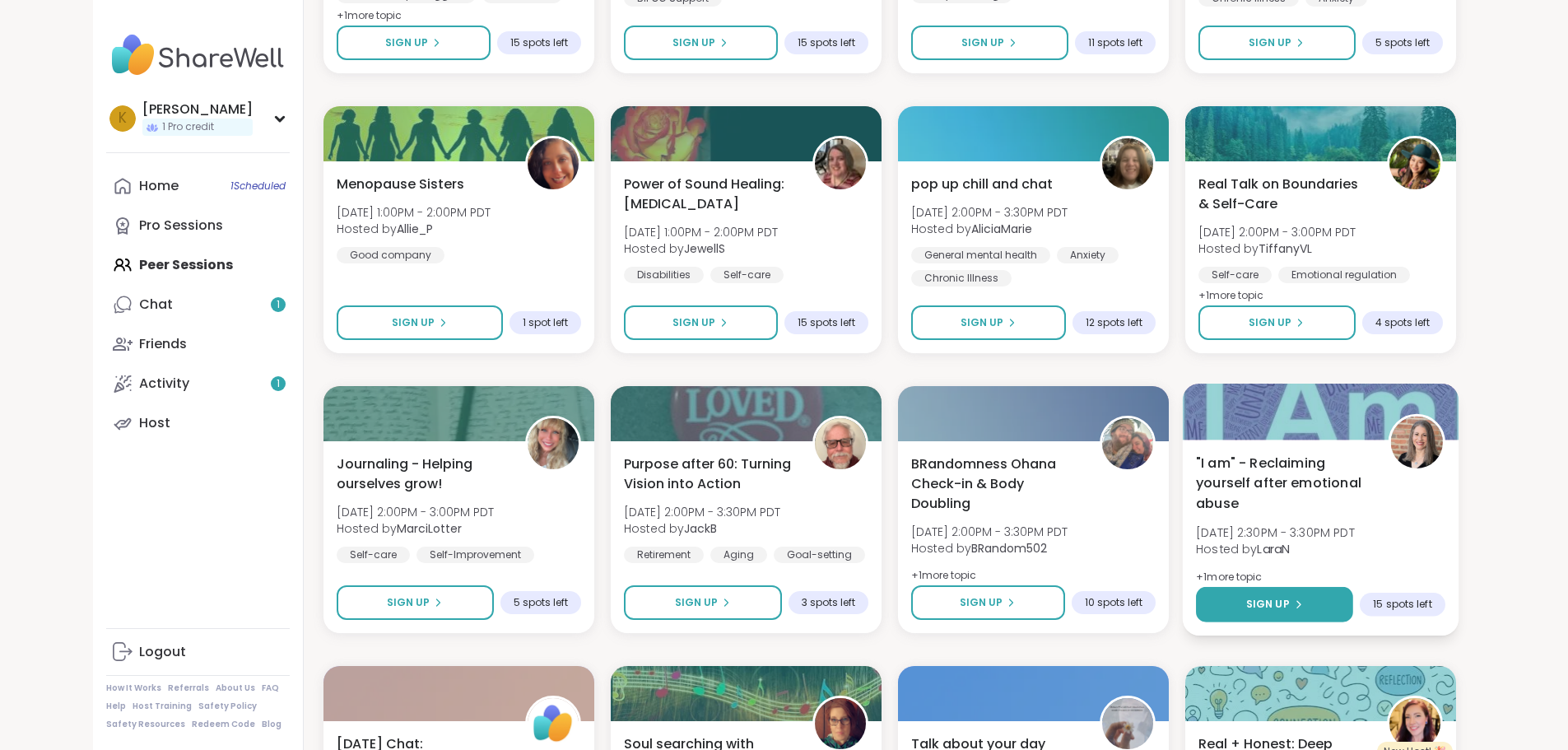
click at [1353, 596] on button "Sign Up" at bounding box center [1275, 604] width 157 height 35
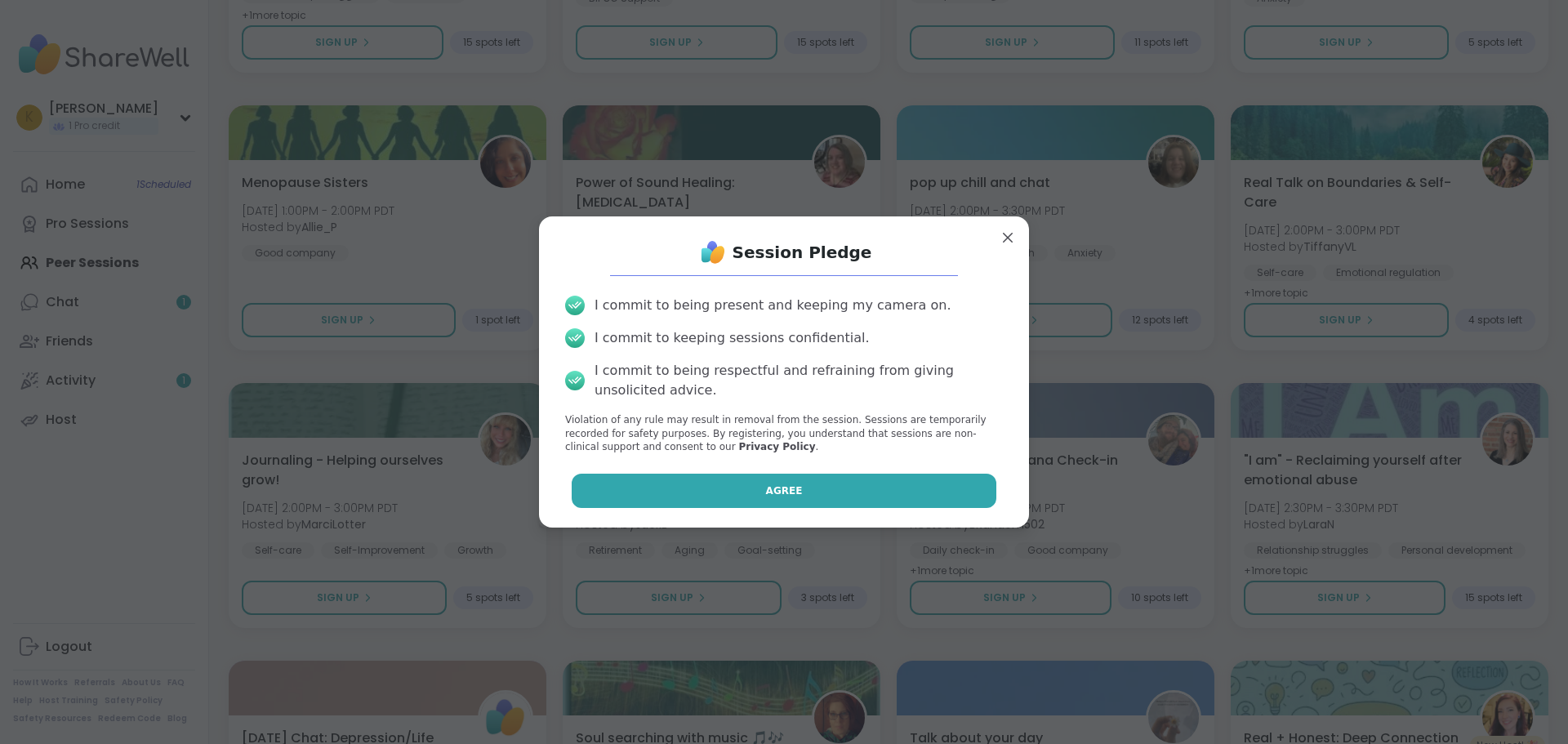
click at [778, 493] on span "Agree" at bounding box center [784, 491] width 37 height 15
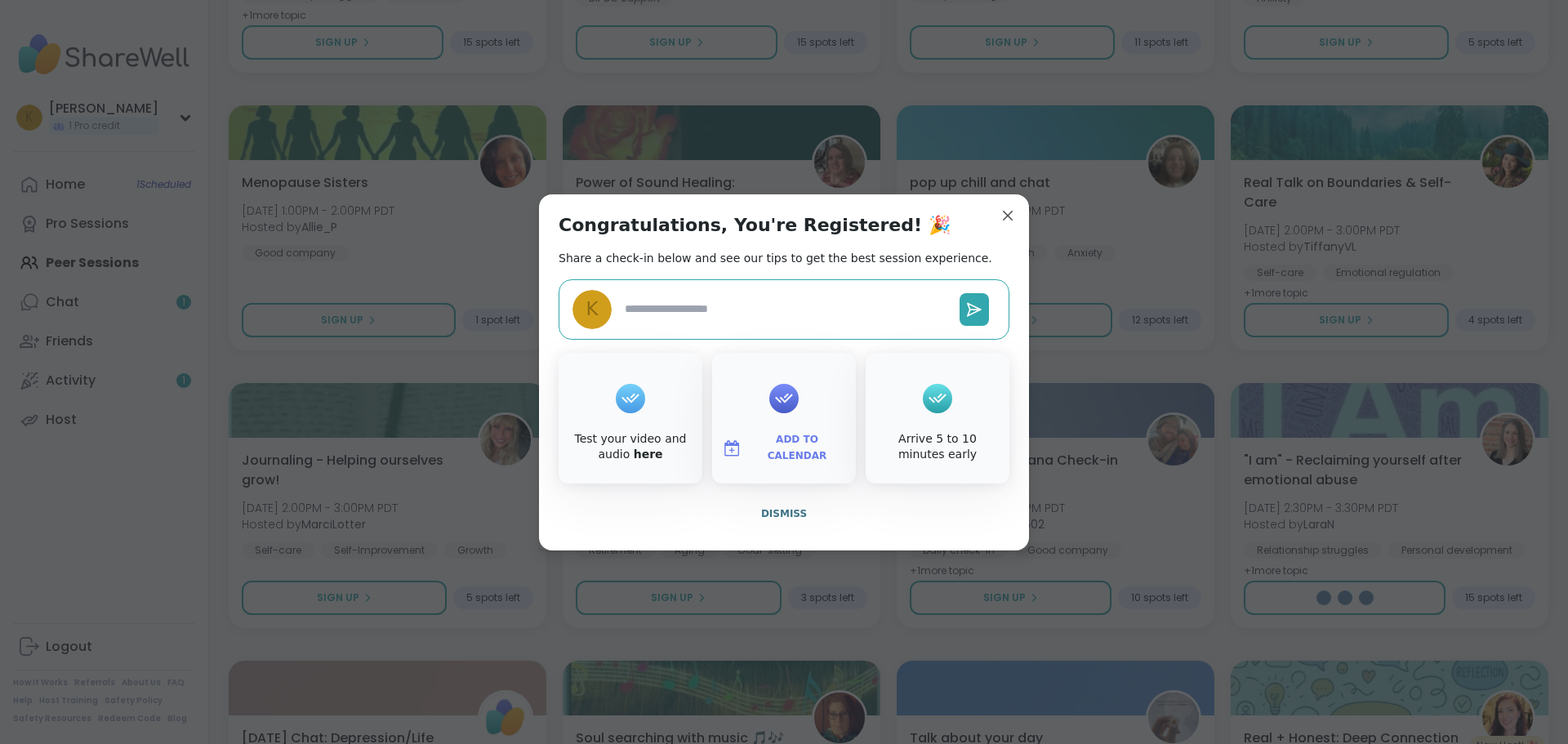
type textarea "*"
click at [786, 511] on span "Dismiss" at bounding box center [784, 513] width 45 height 11
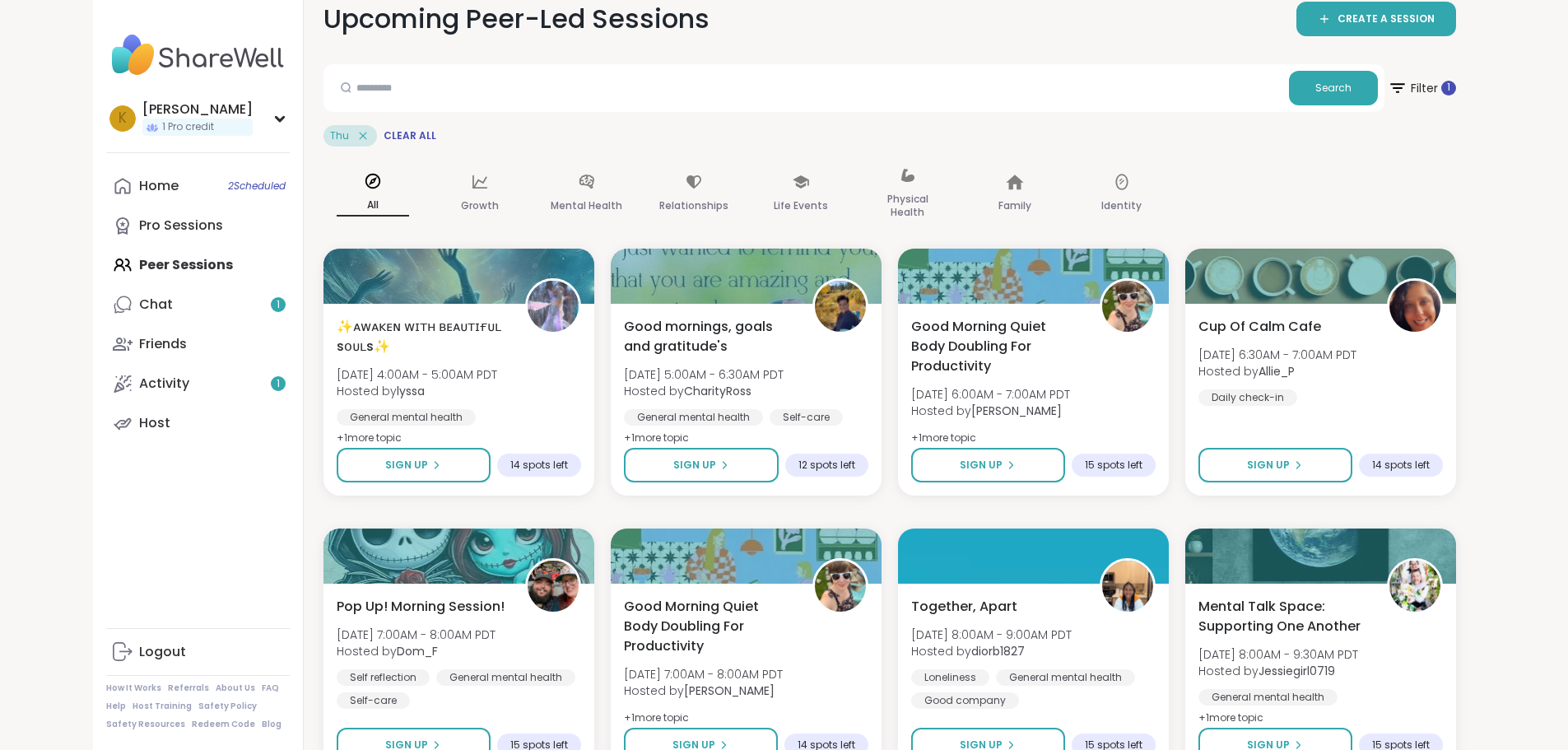
scroll to position [0, 0]
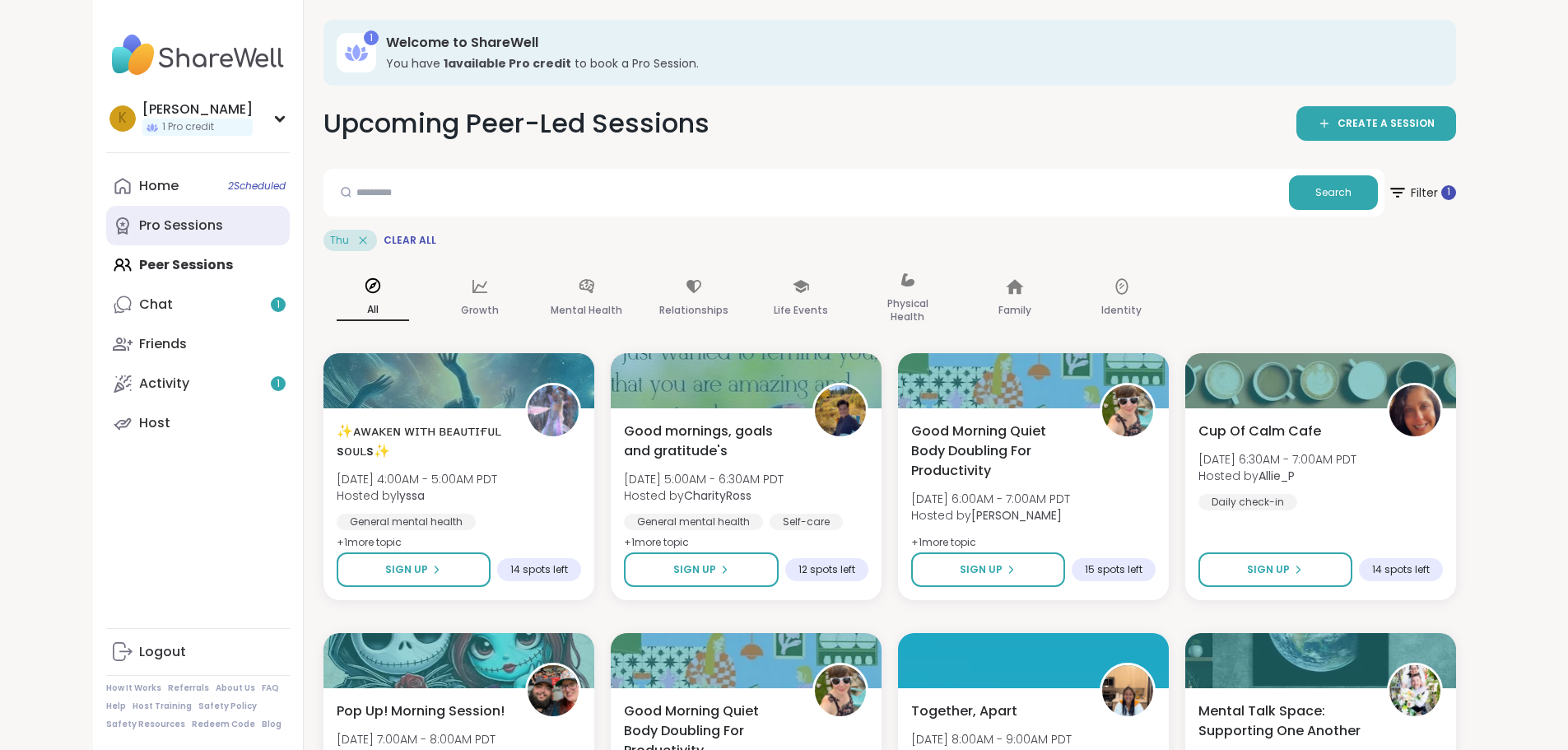
click at [139, 217] on div "Pro Sessions" at bounding box center [180, 225] width 84 height 18
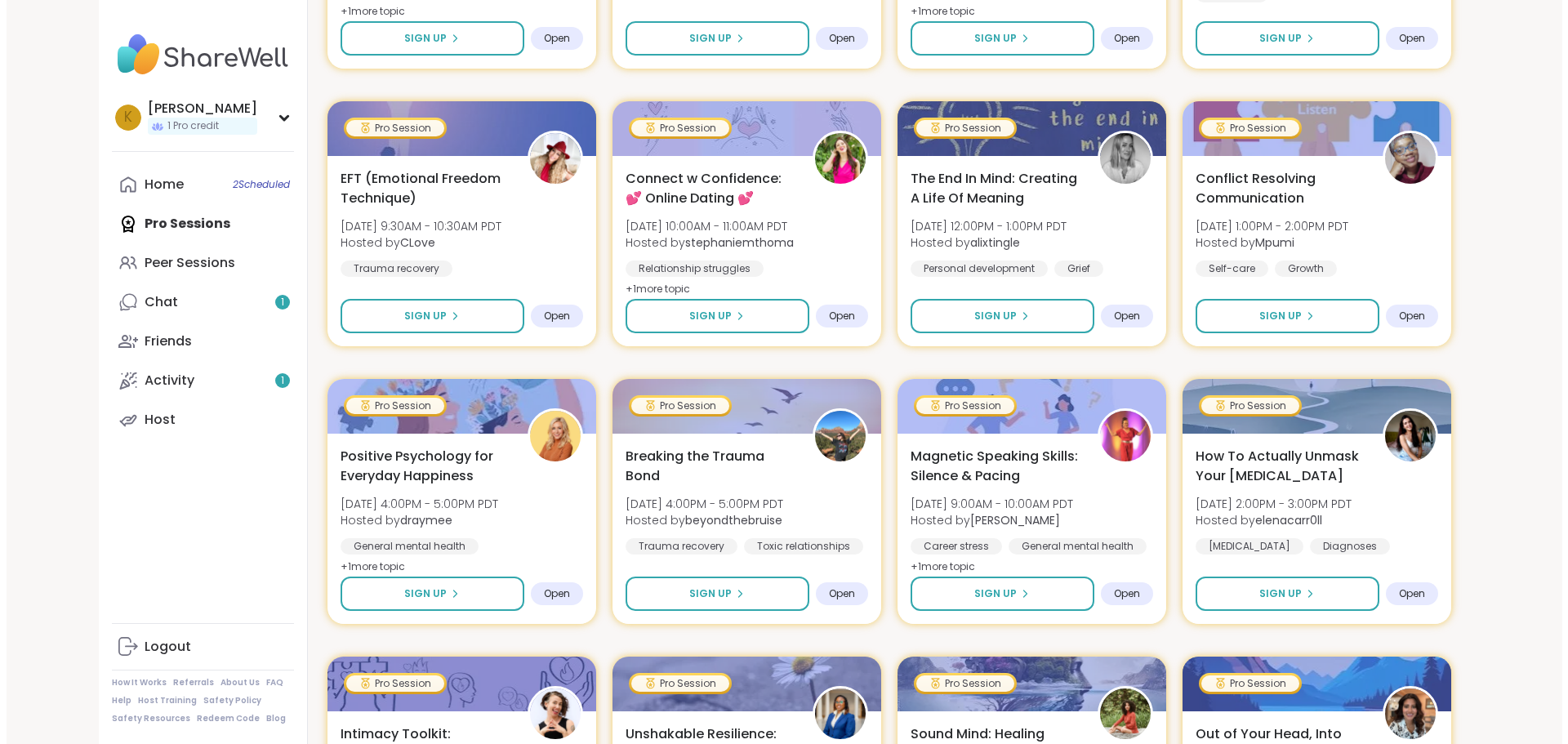
scroll to position [898, 0]
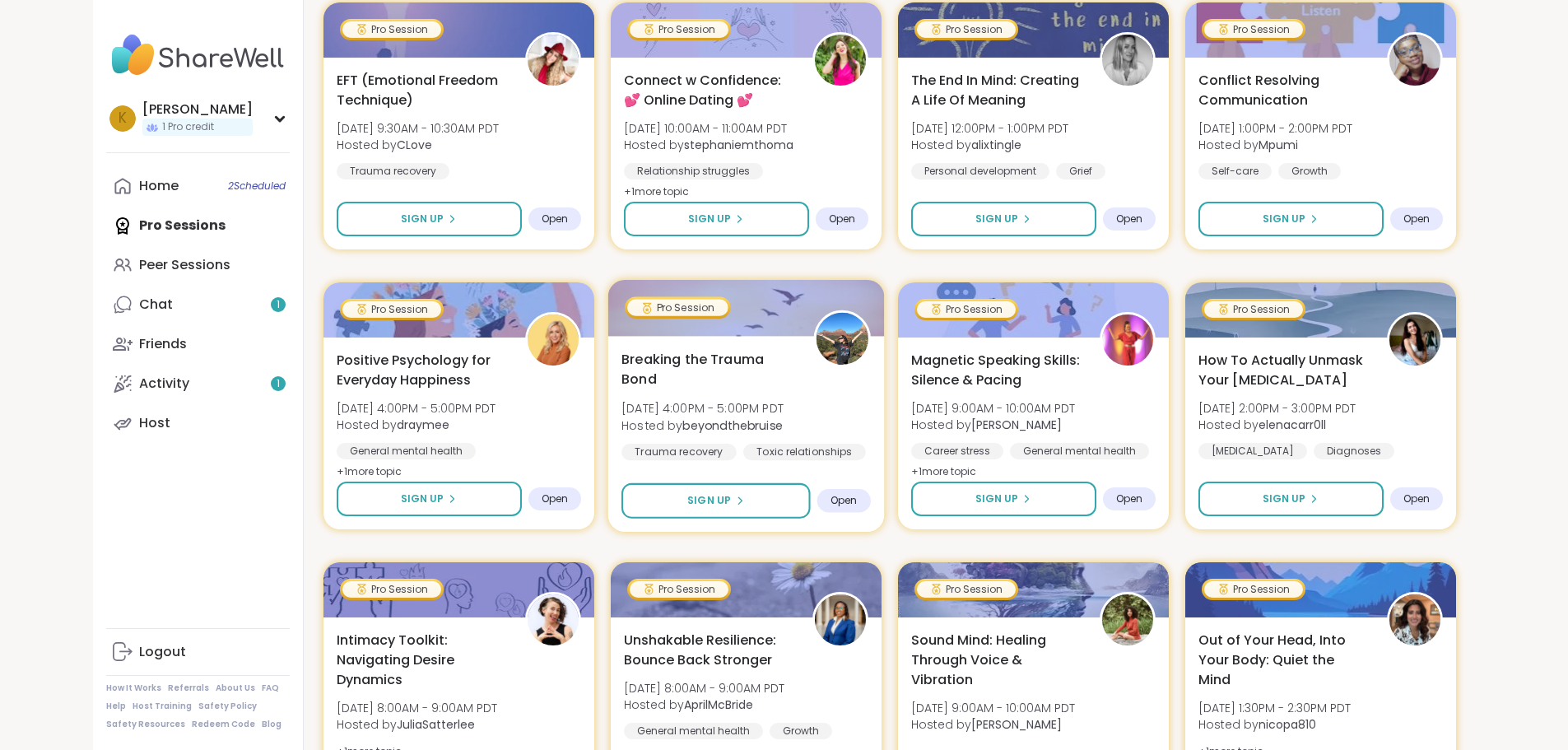
click at [675, 353] on span "Breaking the Trauma Bond" at bounding box center [708, 369] width 173 height 41
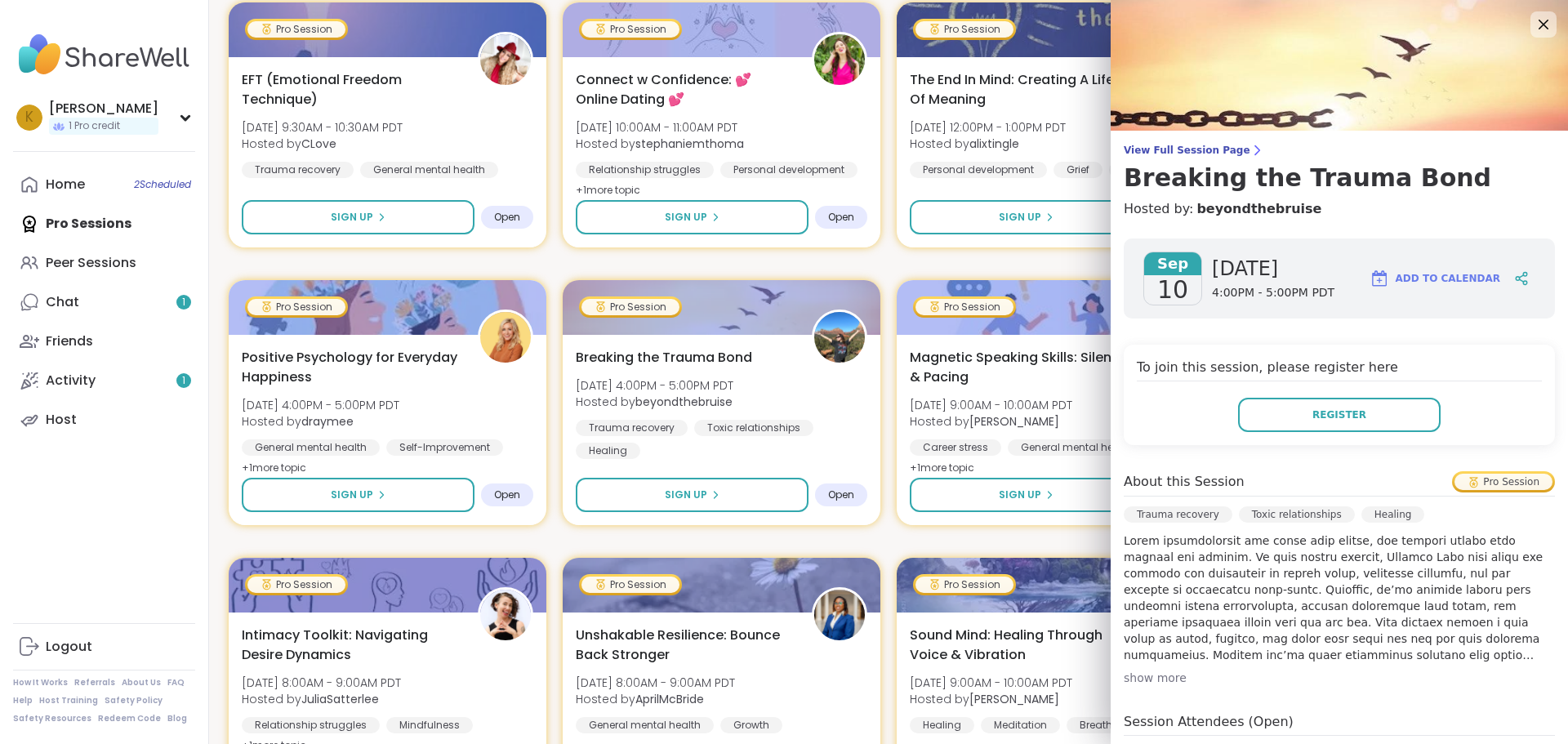
click at [1136, 676] on div "show more" at bounding box center [1339, 677] width 432 height 16
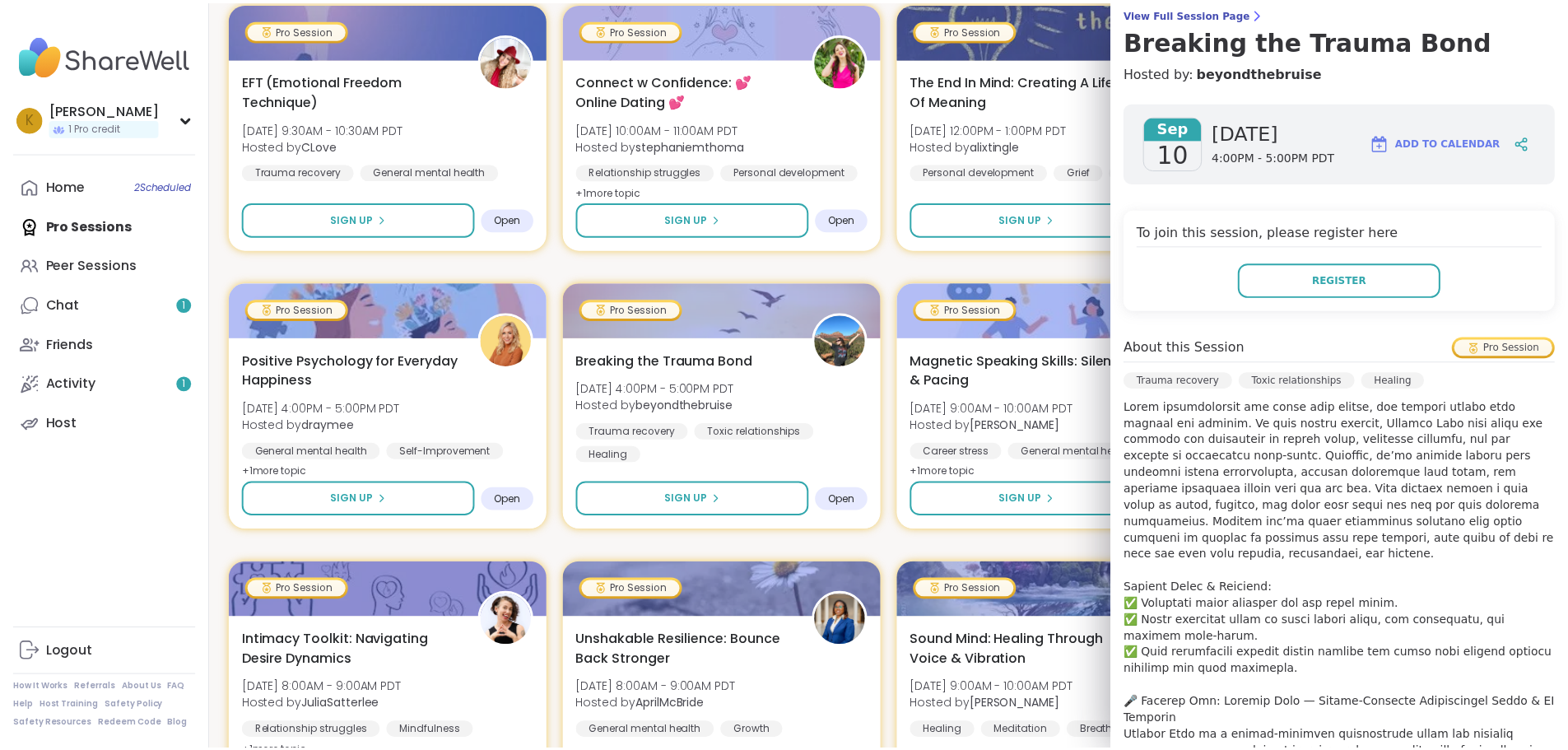
scroll to position [0, 0]
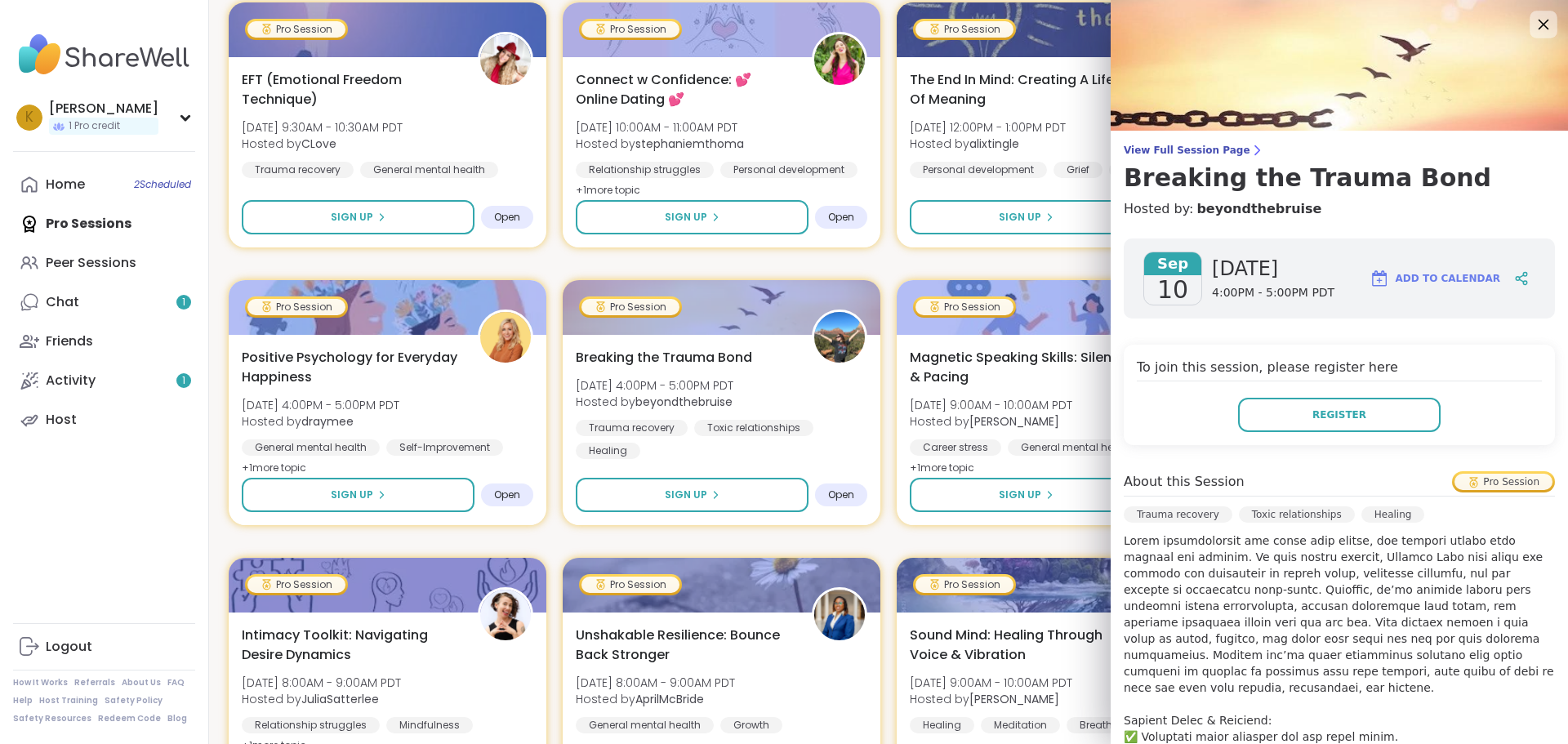
click at [1539, 21] on icon at bounding box center [1544, 25] width 10 height 10
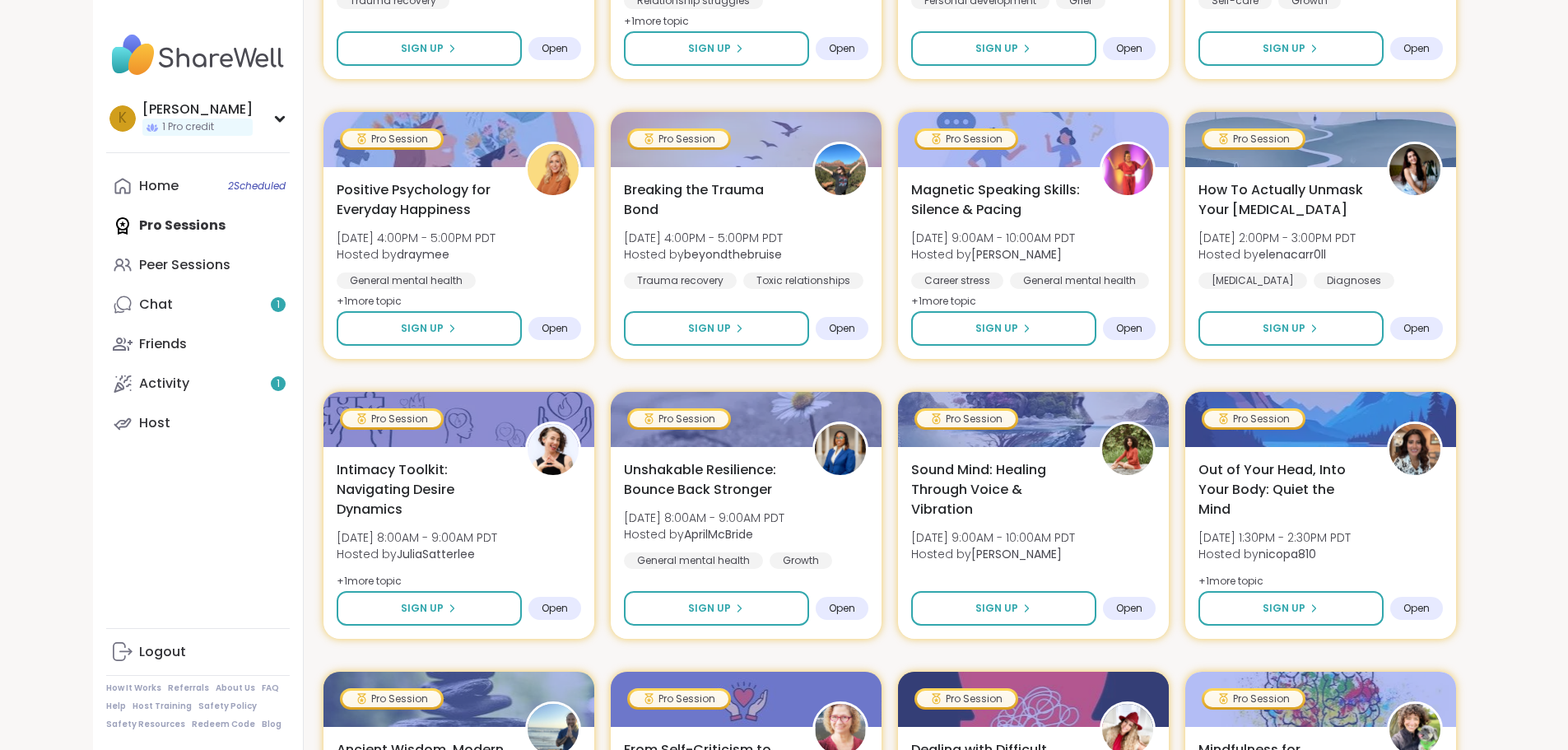
scroll to position [1235, 0]
